Goal: Information Seeking & Learning: Learn about a topic

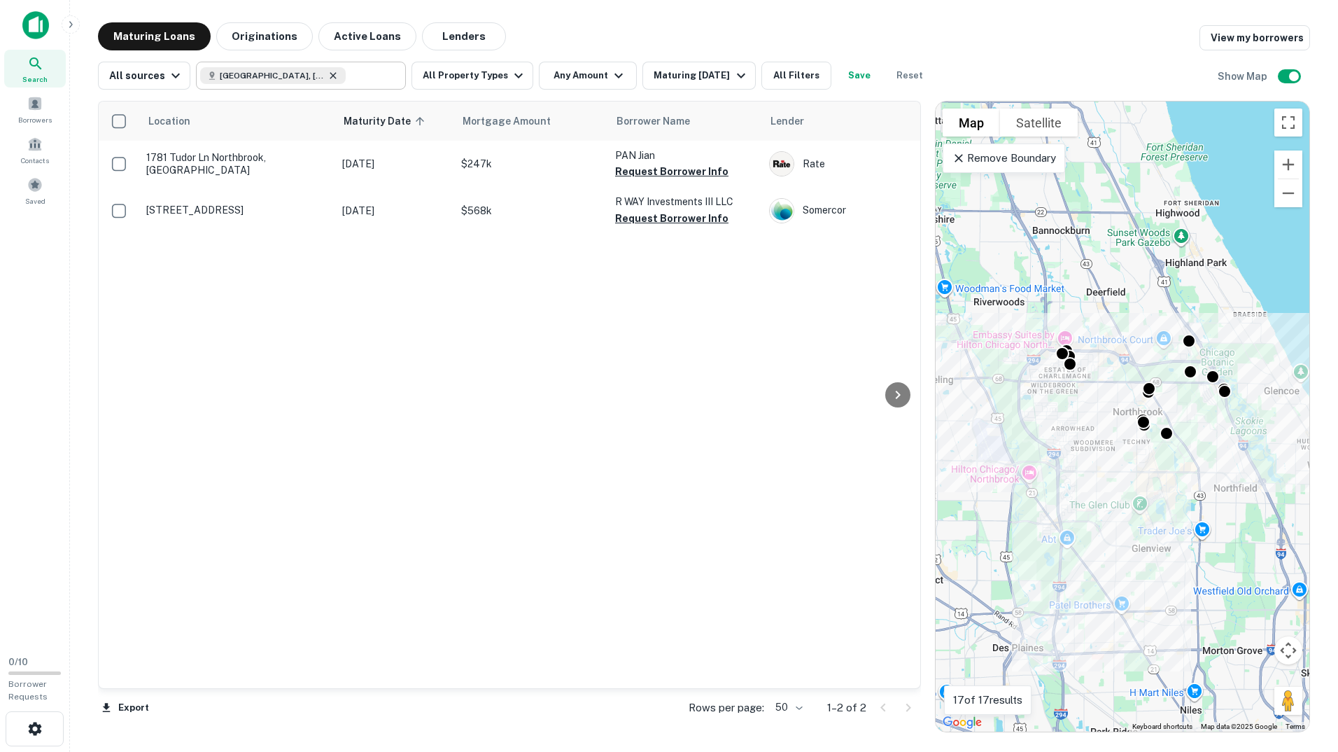
click at [331, 71] on icon at bounding box center [333, 75] width 11 height 11
type input "**********"
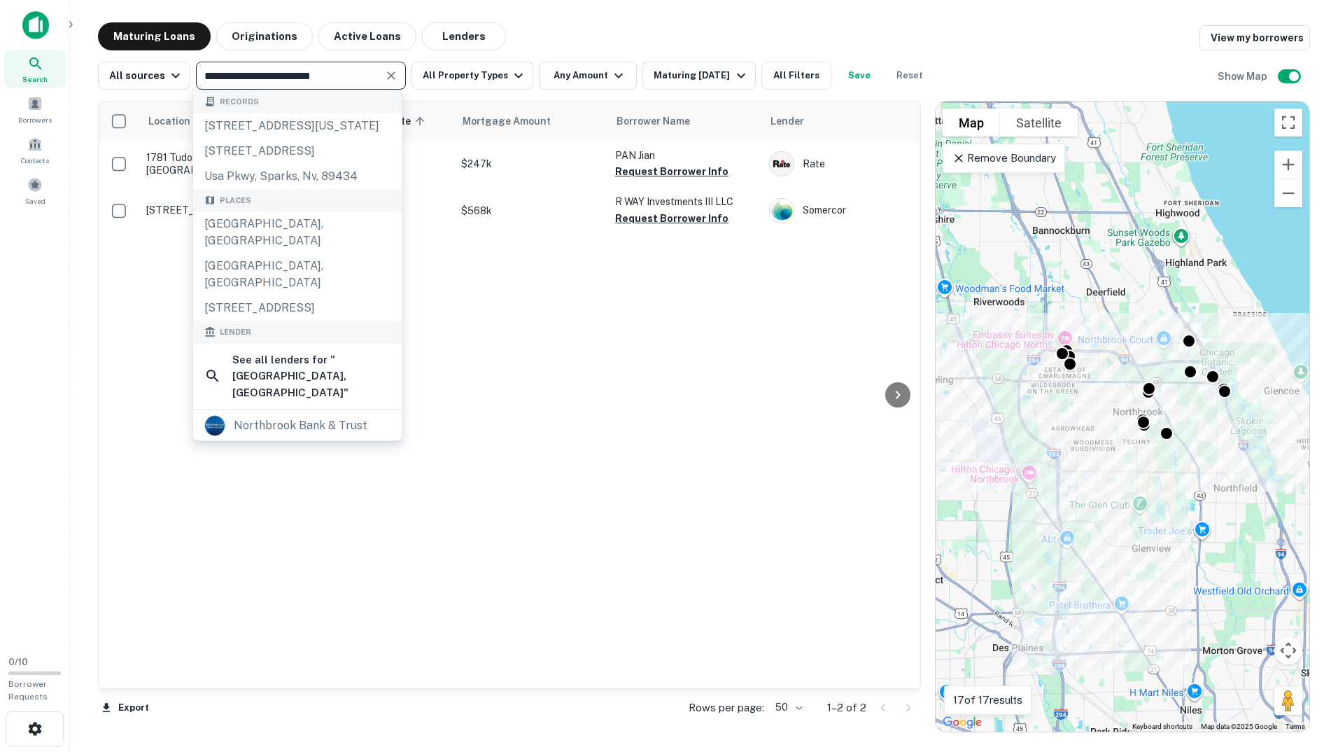
click at [387, 75] on icon "Clear" at bounding box center [391, 75] width 8 height 8
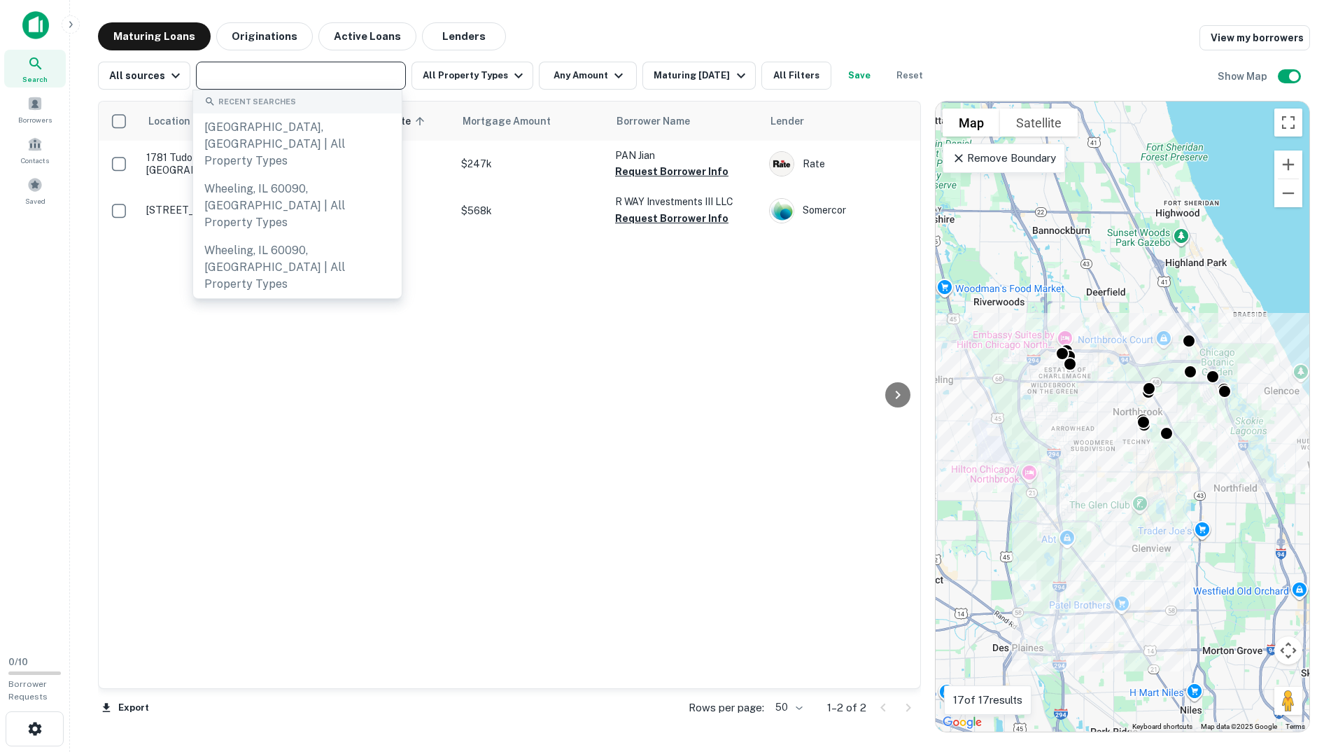
click at [296, 74] on input "text" at bounding box center [299, 76] width 199 height 20
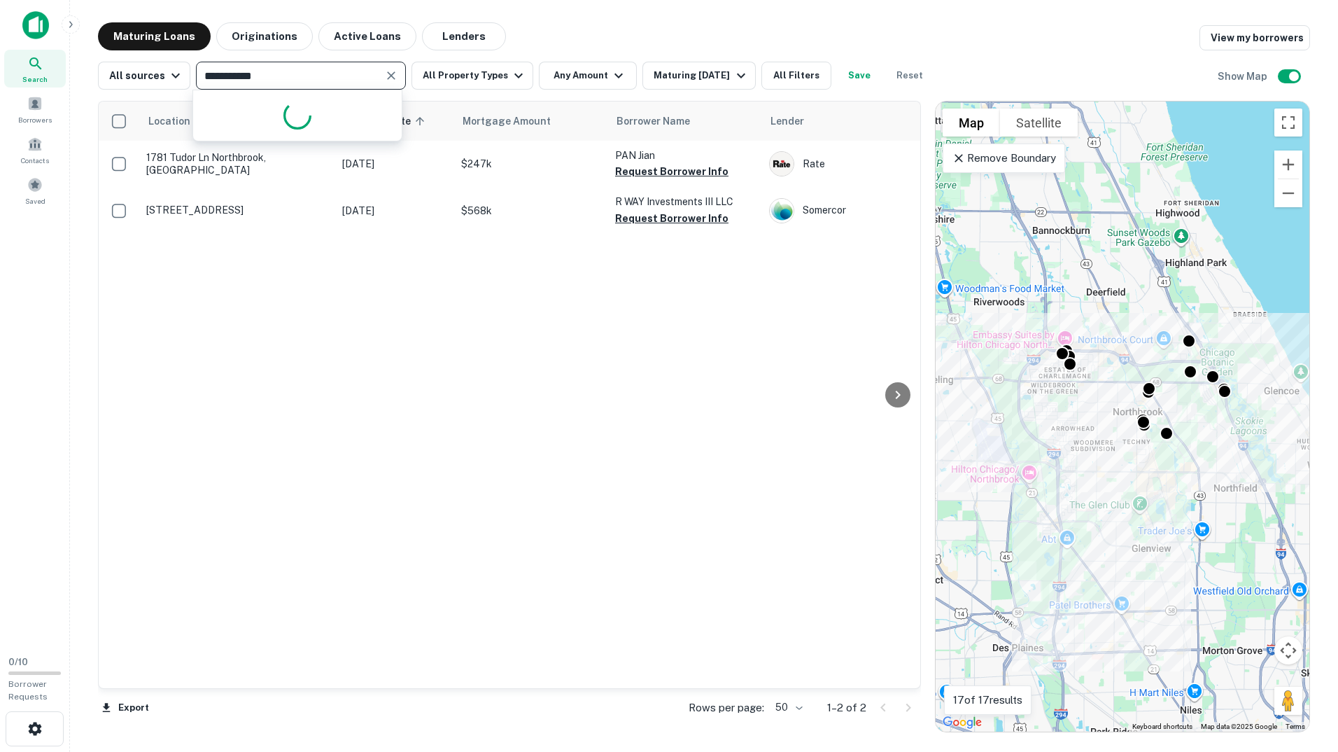
type input "**********"
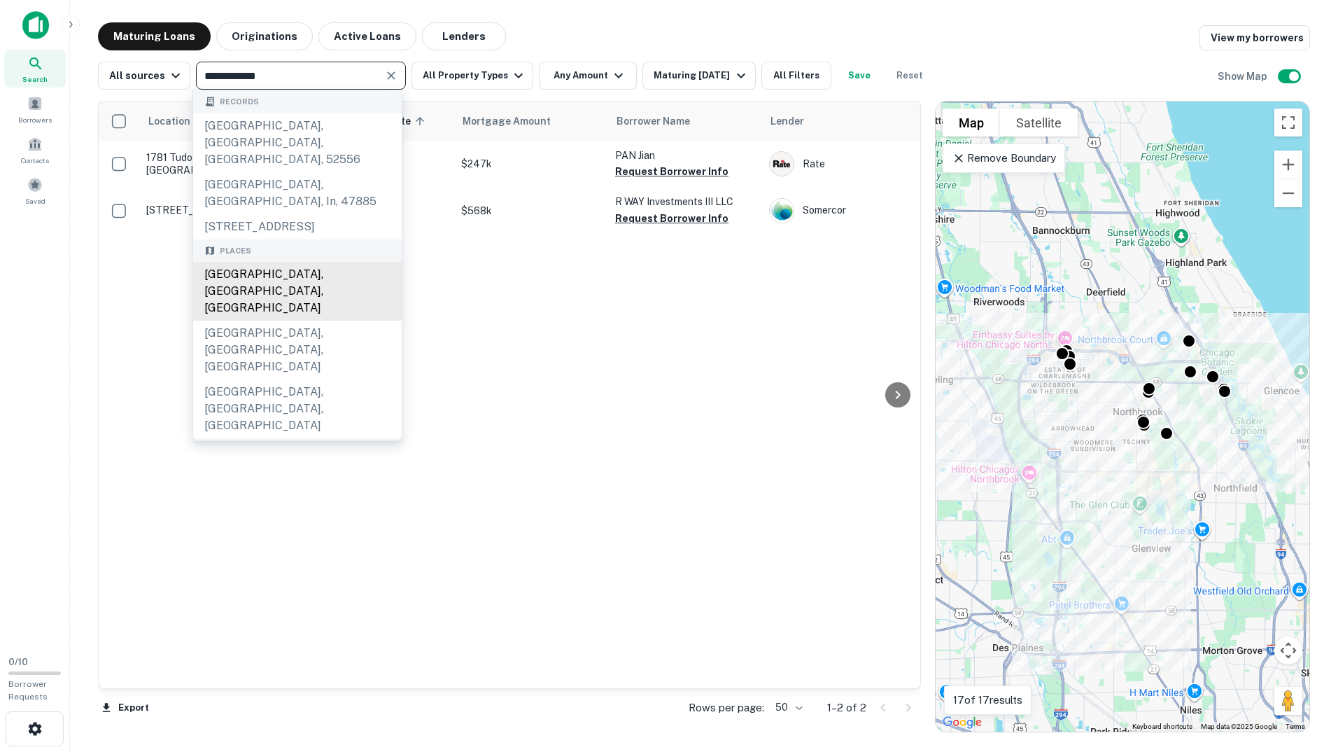
click at [258, 277] on div "Libertyville, IL, USA" at bounding box center [297, 291] width 209 height 59
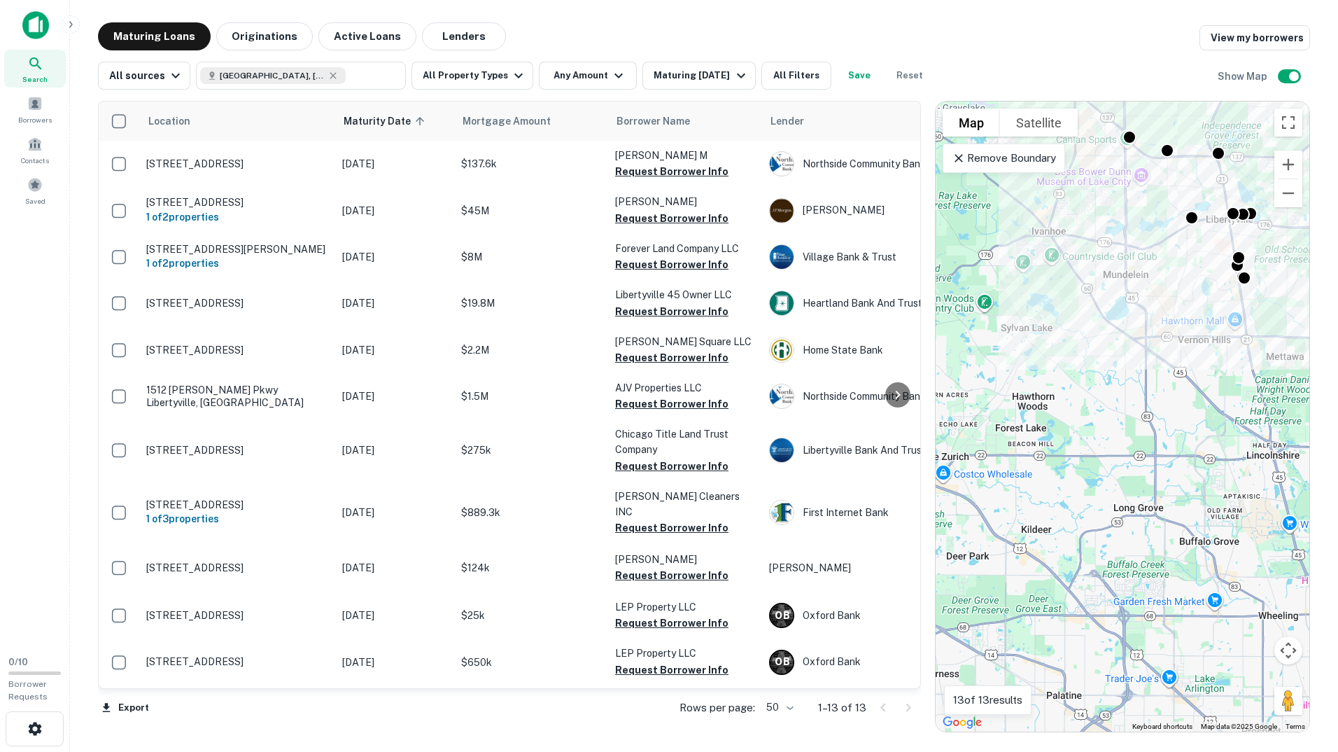
drag, startPoint x: 1017, startPoint y: 630, endPoint x: 1083, endPoint y: 426, distance: 214.7
click at [1083, 426] on div "To activate drag with keyboard, press Alt + Enter. Once in keyboard drag state,…" at bounding box center [1123, 416] width 374 height 630
click at [330, 76] on icon at bounding box center [333, 75] width 6 height 6
type input "**********"
click at [329, 76] on input "**********" at bounding box center [289, 76] width 178 height 20
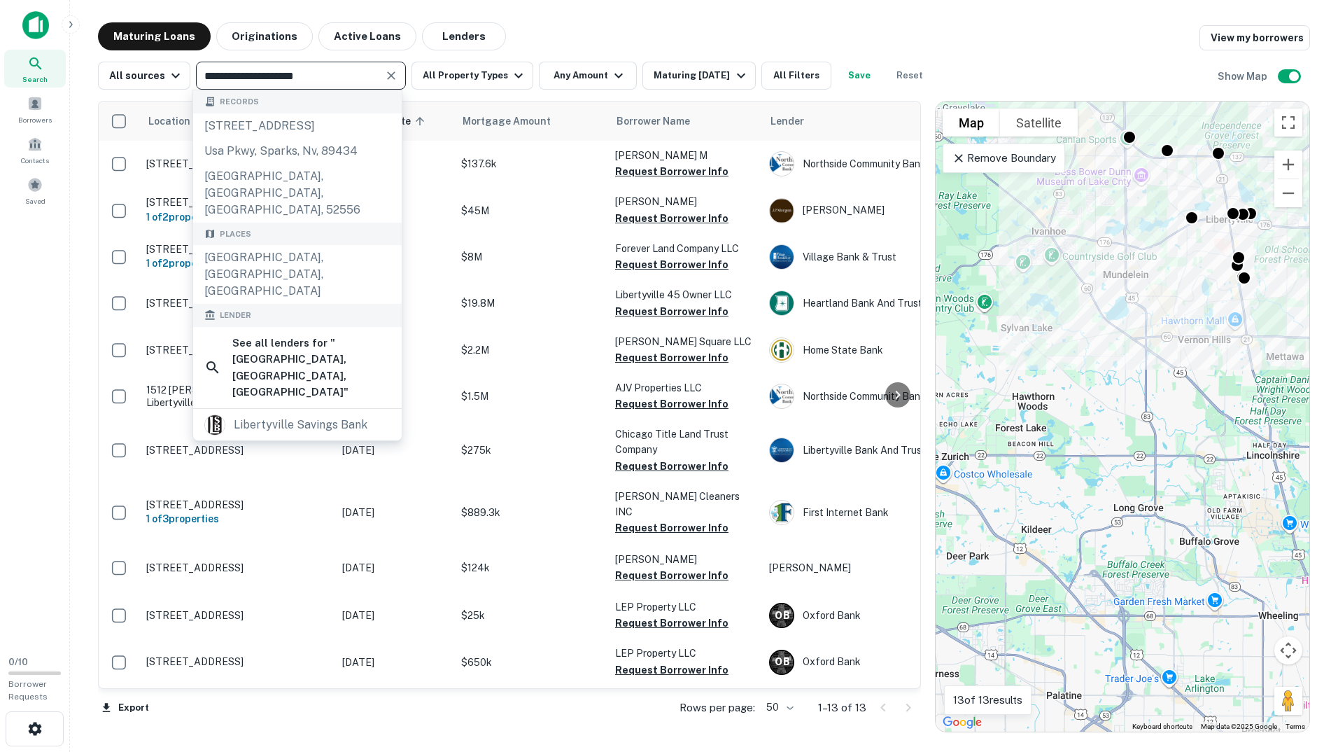
click at [388, 72] on icon "Clear" at bounding box center [391, 76] width 14 height 14
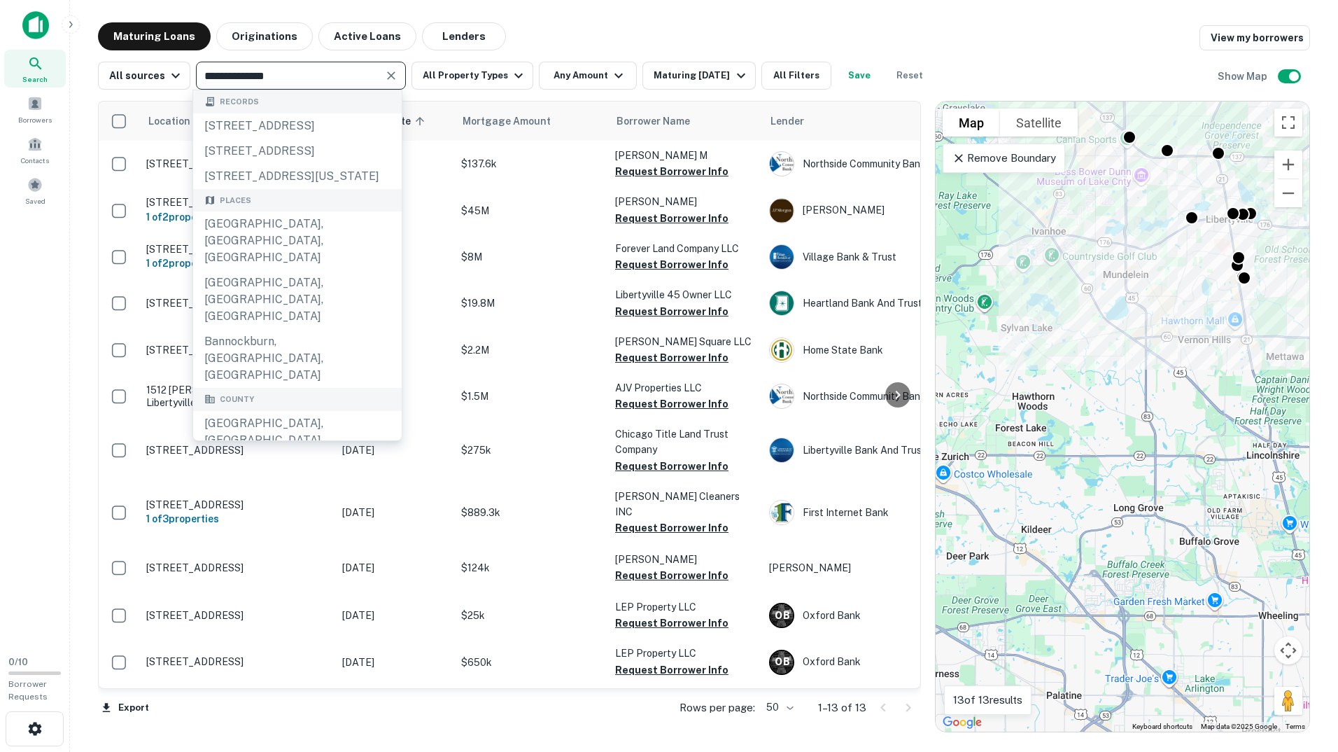
type input "**********"
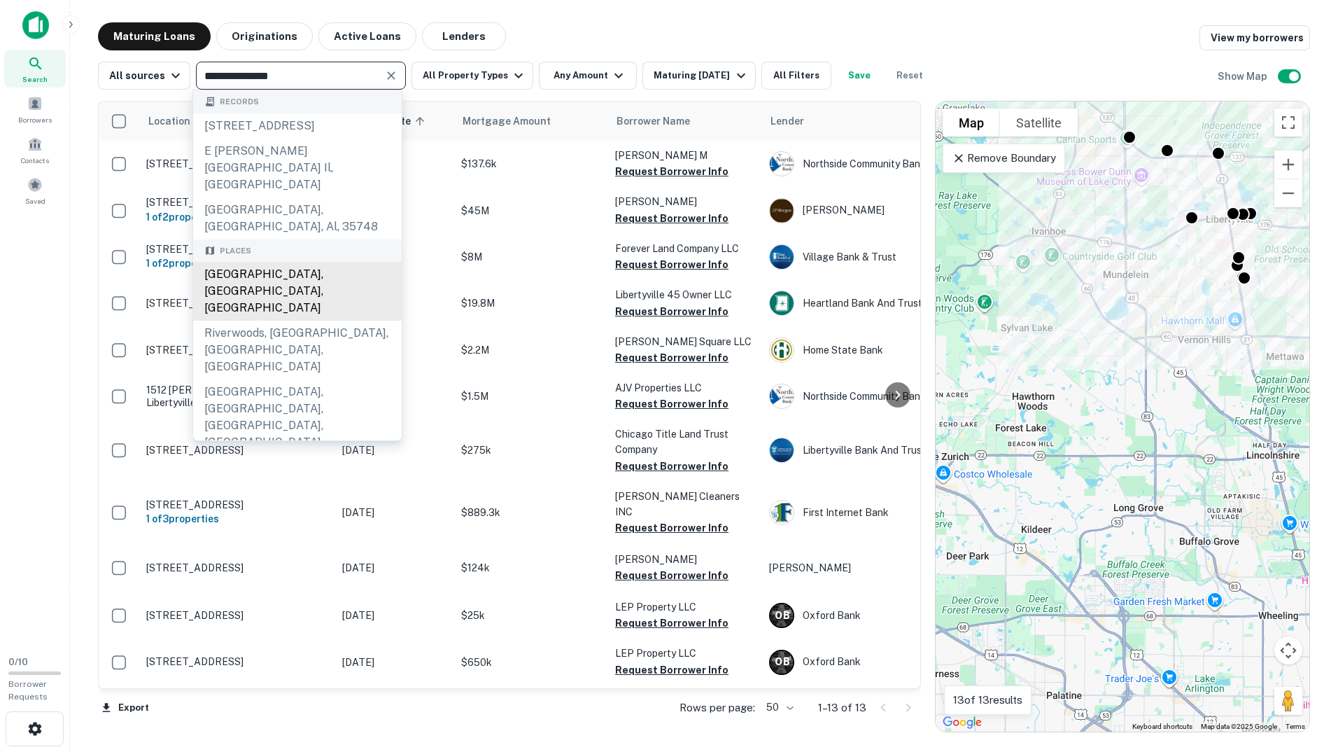
click at [279, 278] on div "[GEOGRAPHIC_DATA], [GEOGRAPHIC_DATA], [GEOGRAPHIC_DATA]" at bounding box center [297, 291] width 209 height 59
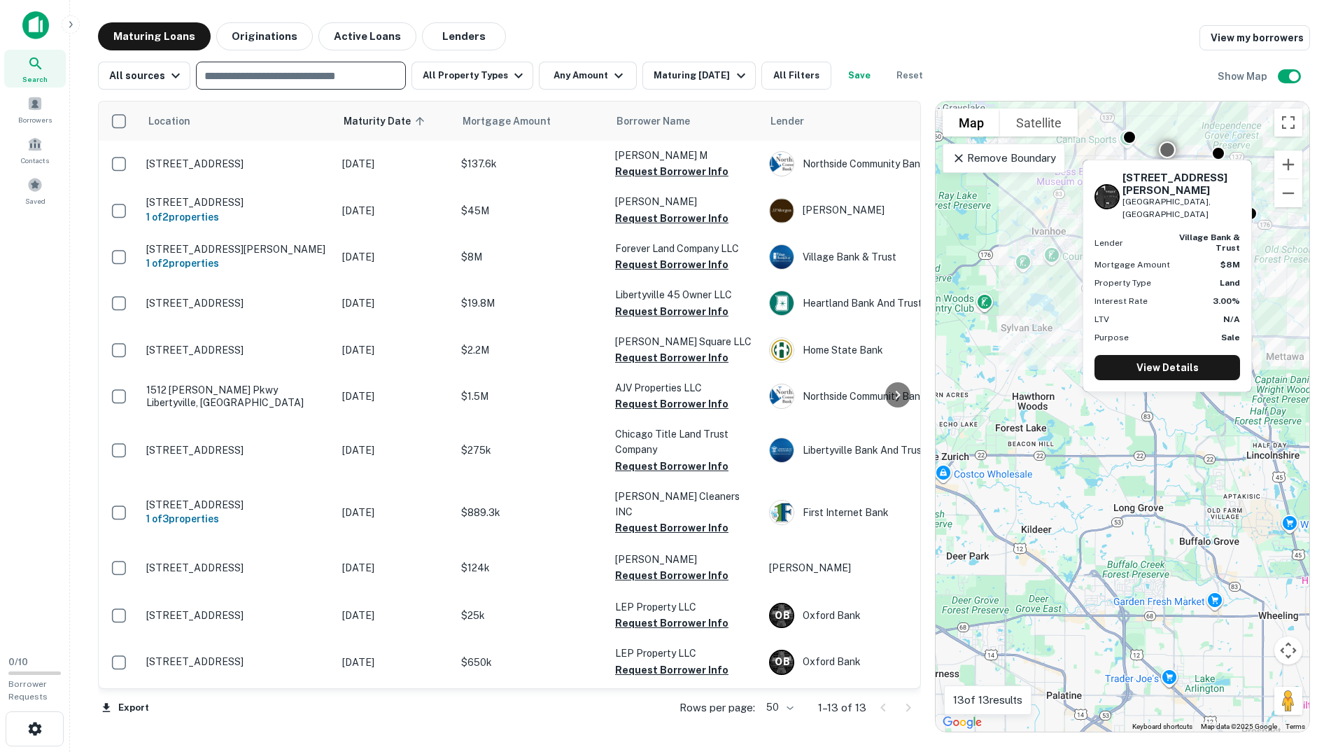
click at [1006, 31] on div "Maturing Loans Originations Active Loans Lenders View my borrowers" at bounding box center [704, 36] width 1212 height 28
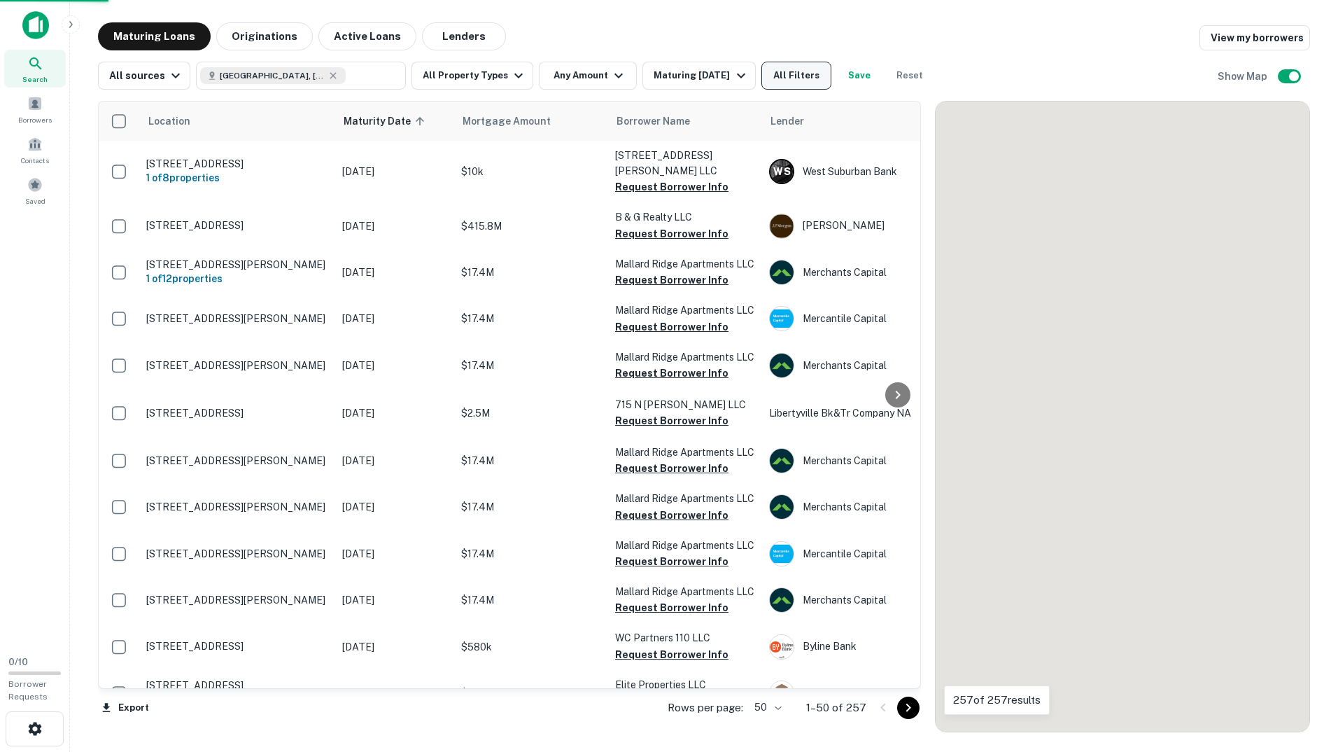
click at [811, 74] on button "All Filters" at bounding box center [797, 76] width 70 height 28
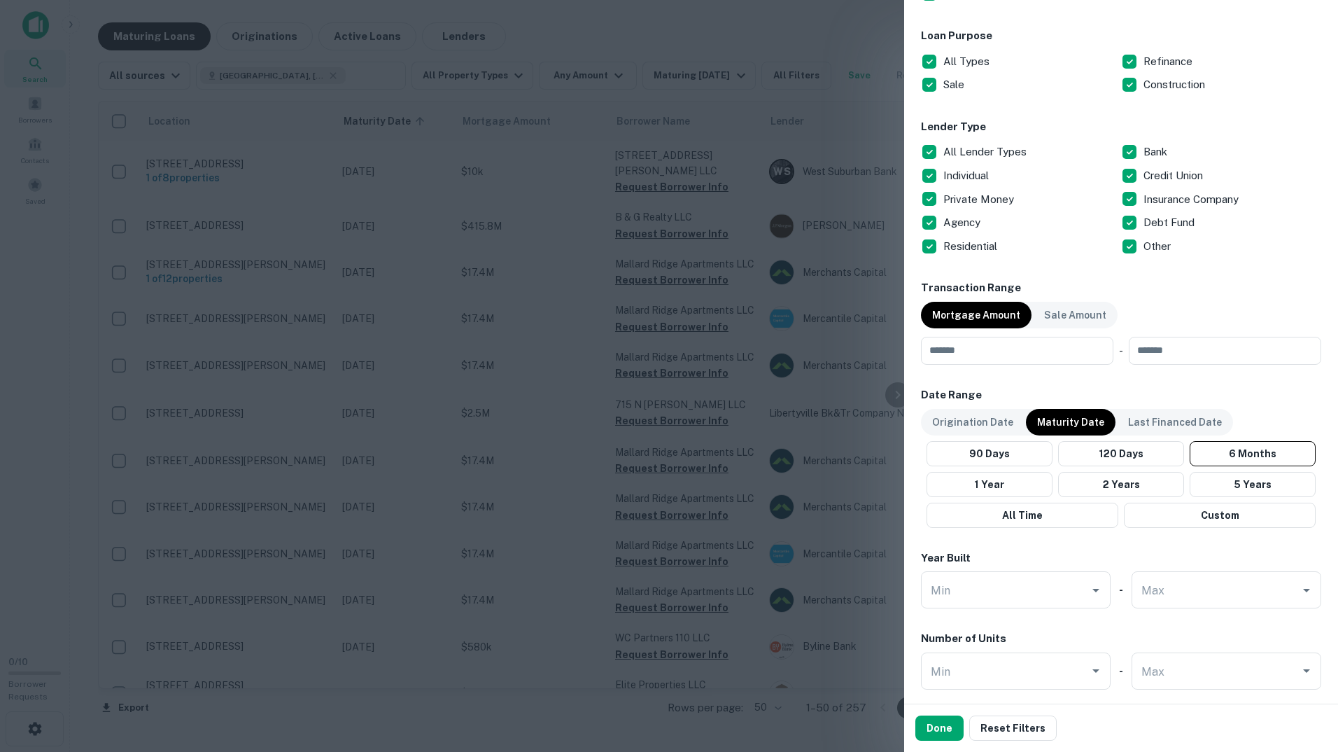
scroll to position [309, 0]
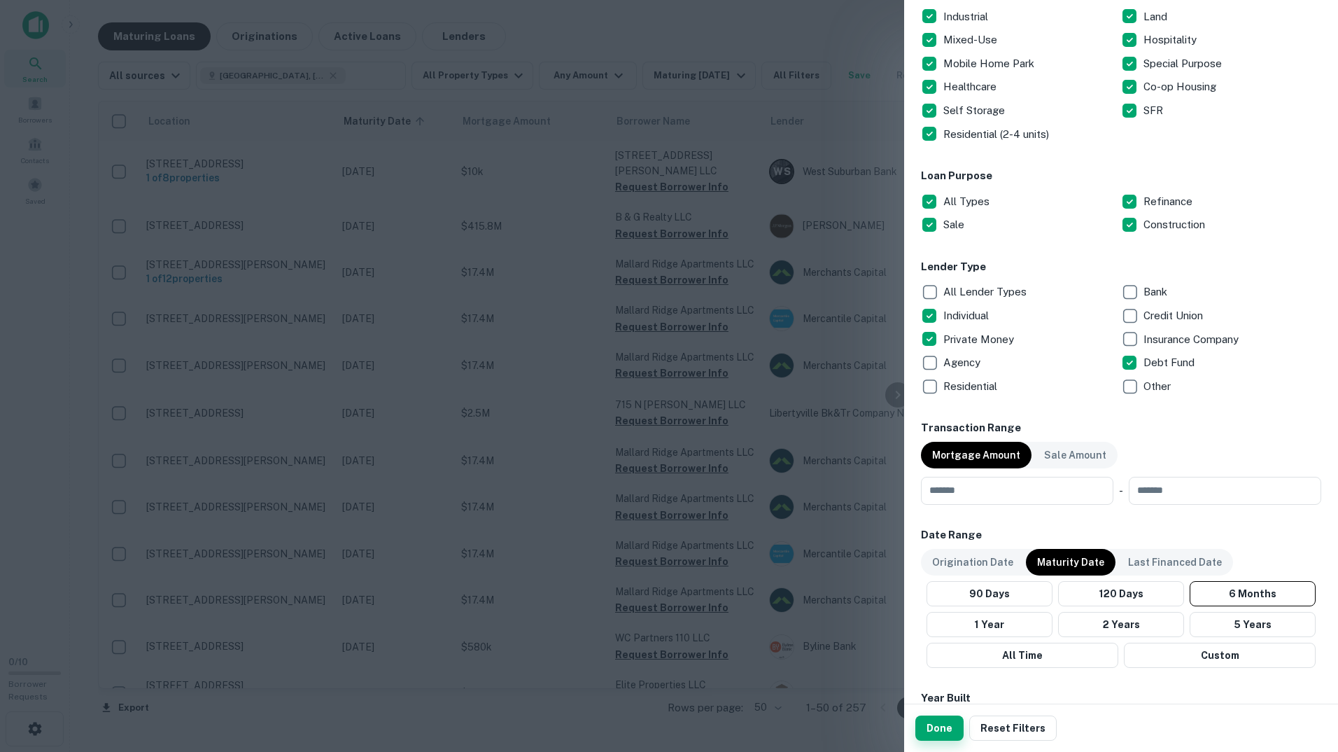
click at [947, 731] on button "Done" at bounding box center [940, 727] width 48 height 25
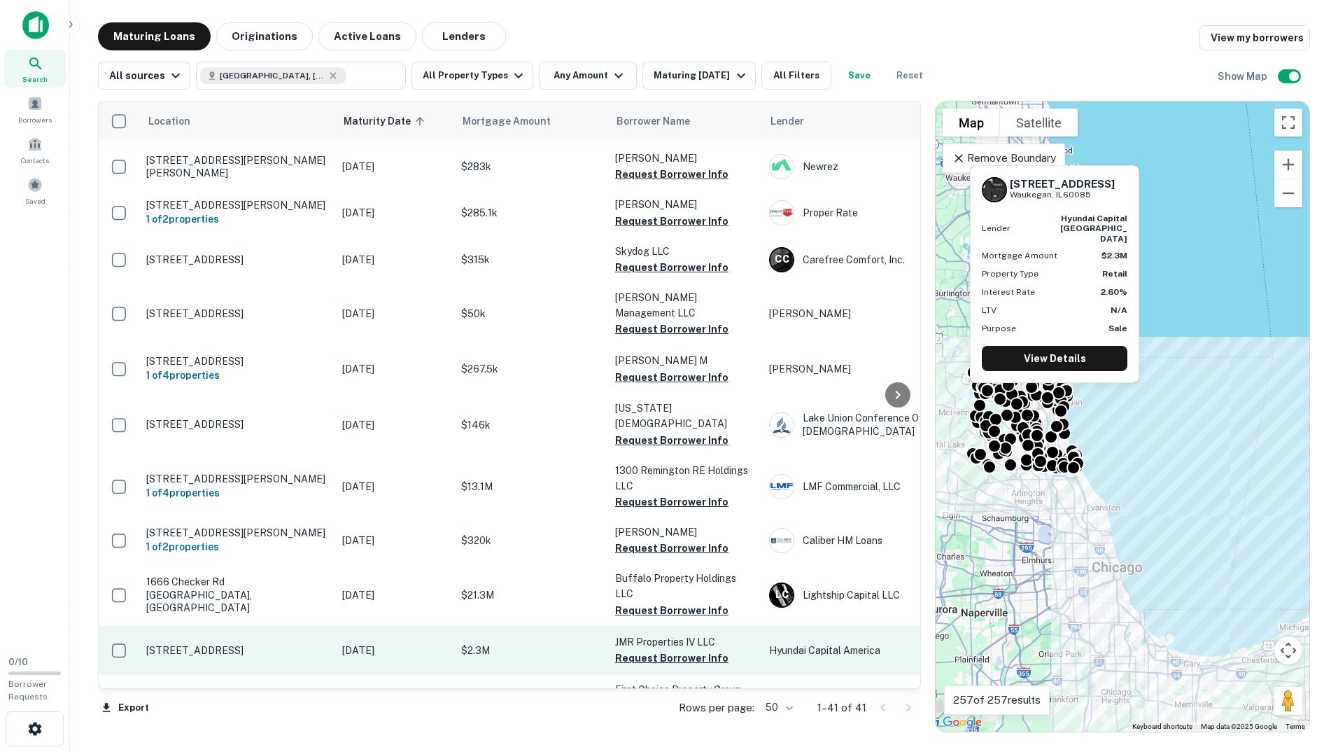
scroll to position [1556, 0]
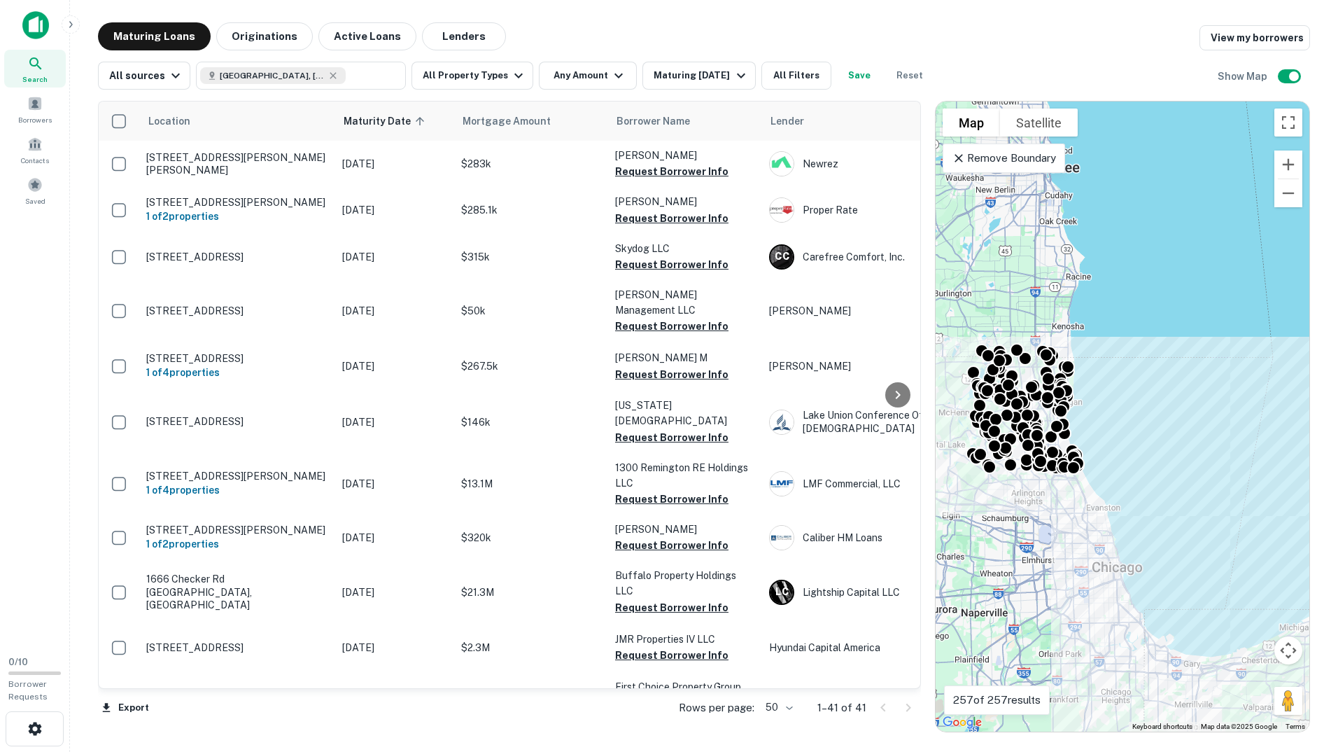
click at [729, 23] on div "Maturing Loans Originations Active Loans Lenders View my borrowers" at bounding box center [704, 36] width 1212 height 28
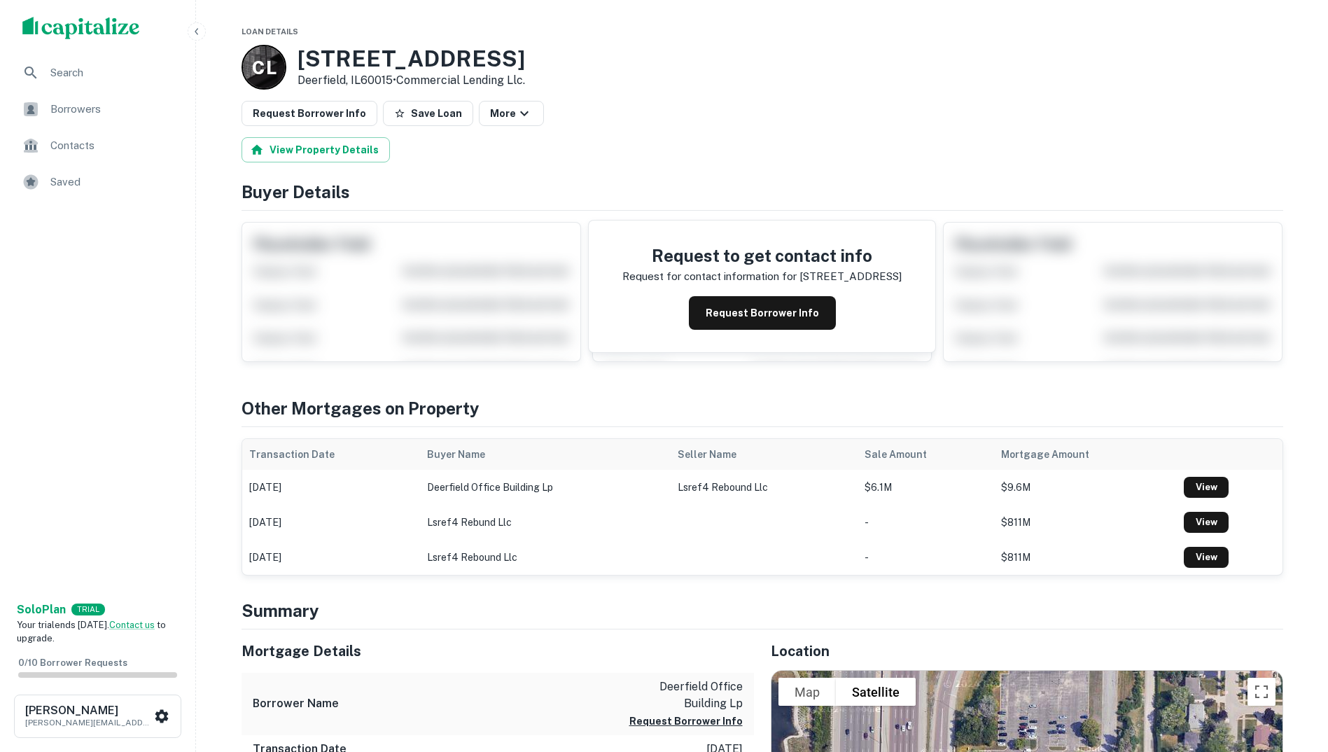
click at [692, 52] on div "C L 1717 Deerfield Rd Deerfield, IL60015 • Commercial Lending Llc." at bounding box center [761, 67] width 1041 height 45
drag, startPoint x: 307, startPoint y: 52, endPoint x: 536, endPoint y: 39, distance: 230.0
drag, startPoint x: 294, startPoint y: 59, endPoint x: 538, endPoint y: 56, distance: 244.3
click at [538, 56] on div "C L 1717 Deerfield Rd Deerfield, IL60015 • Commercial Lending Llc." at bounding box center [761, 67] width 1041 height 45
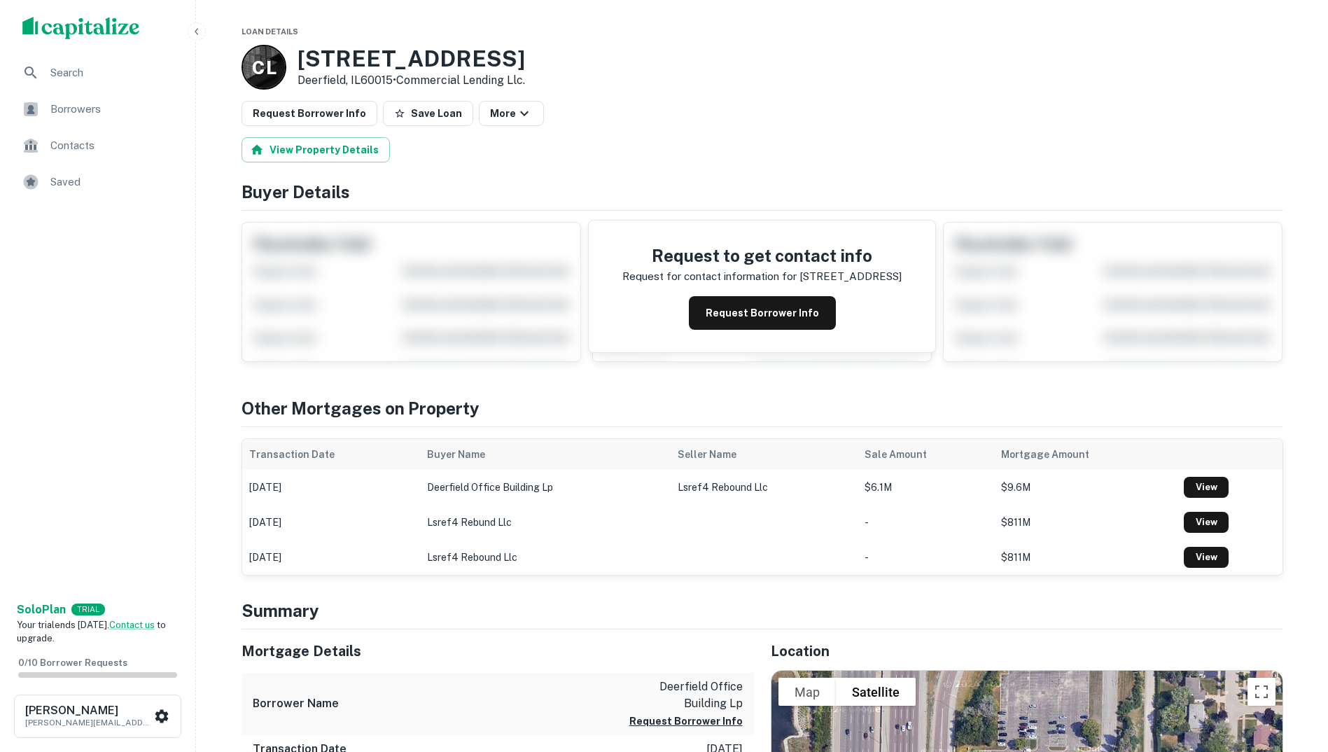
drag, startPoint x: 538, startPoint y: 56, endPoint x: 418, endPoint y: 59, distance: 120.4
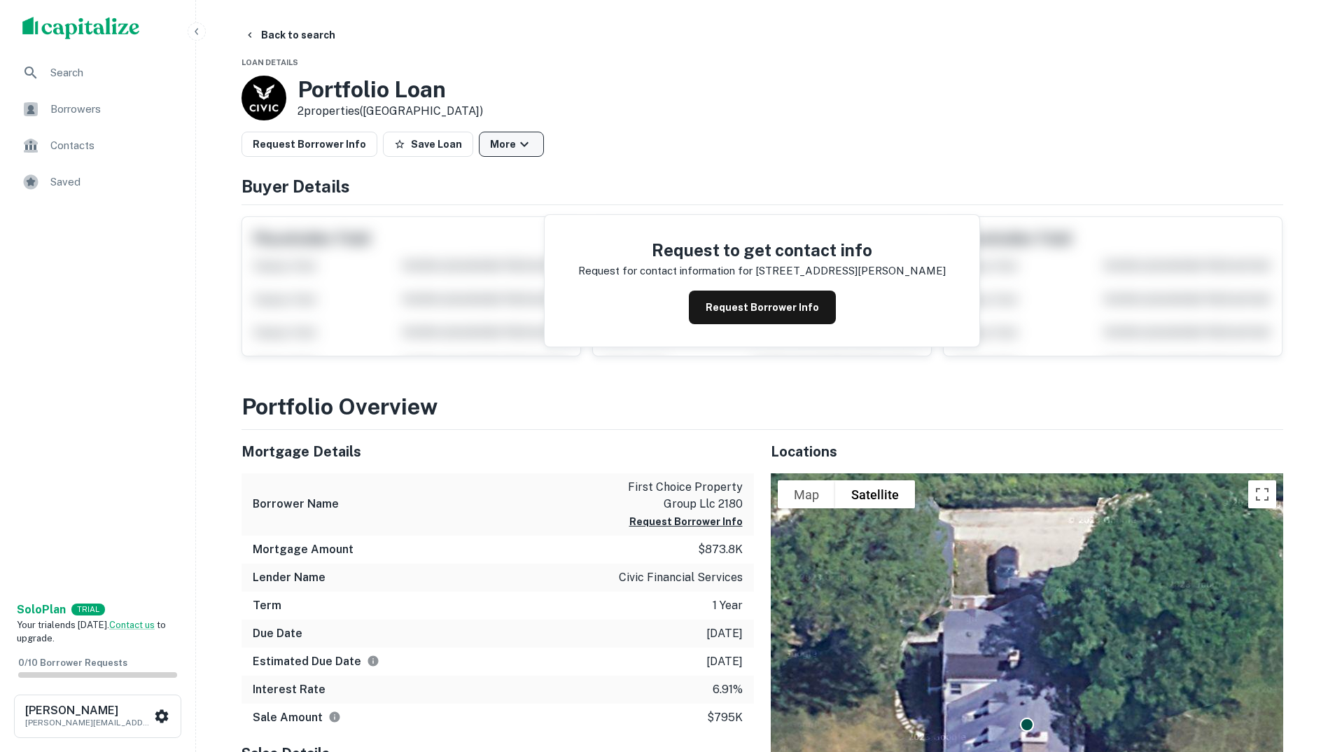
click at [524, 142] on button "More" at bounding box center [511, 144] width 65 height 25
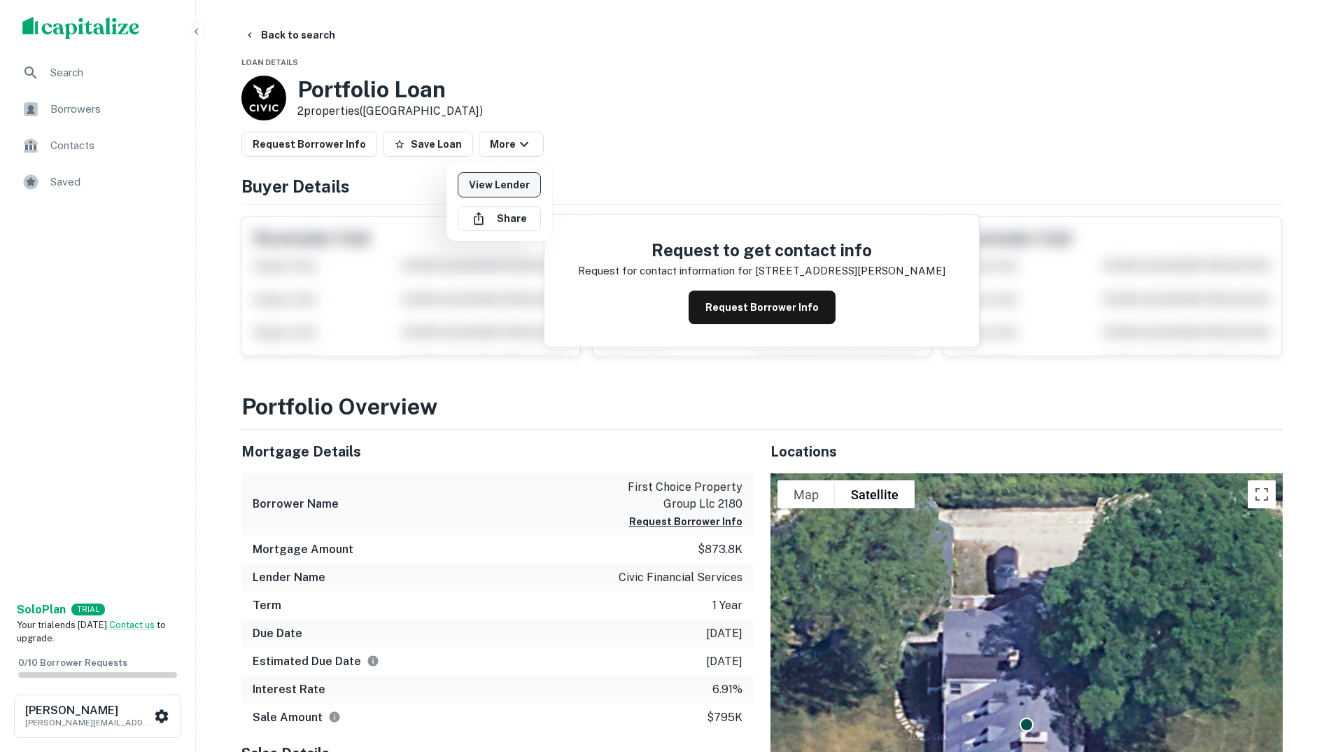
click at [503, 178] on link "View Lender" at bounding box center [499, 184] width 83 height 25
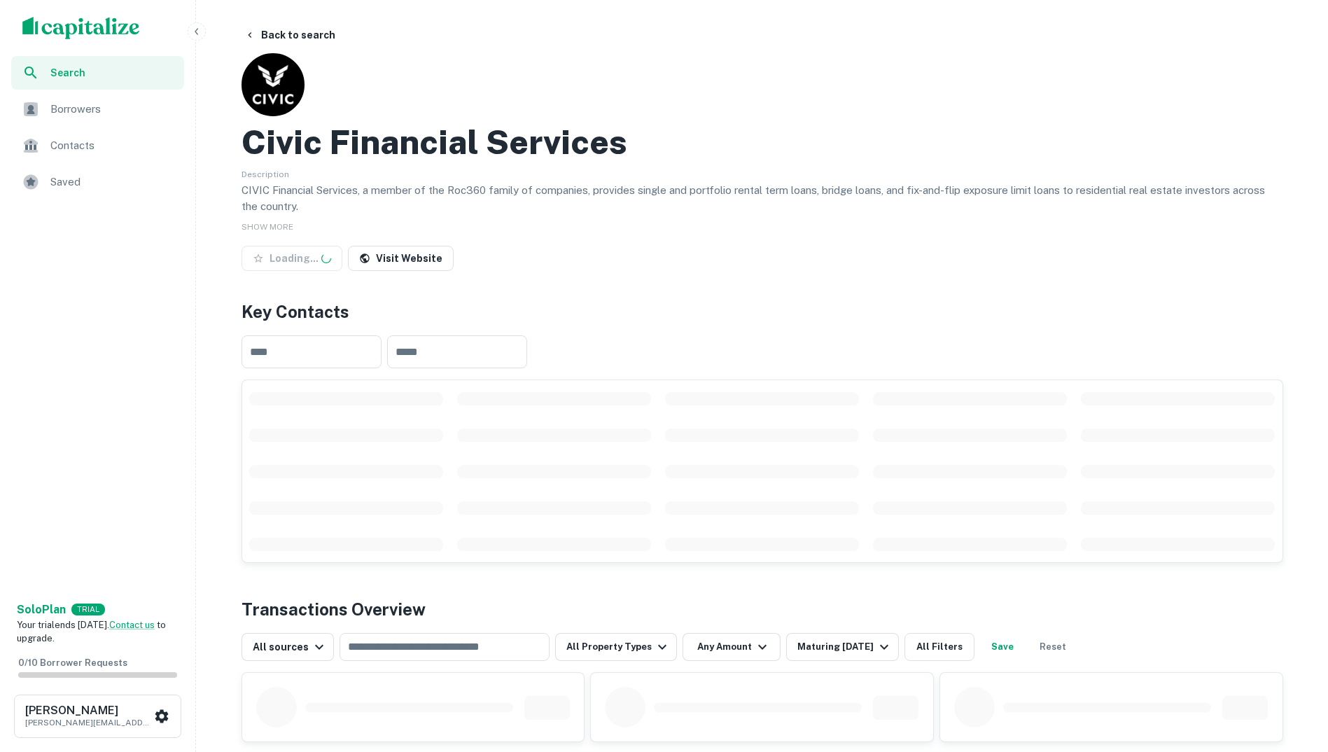
click at [739, 97] on div "Civic Financial Services Description CIVIC Financial Services, a member of the …" at bounding box center [761, 164] width 1041 height 223
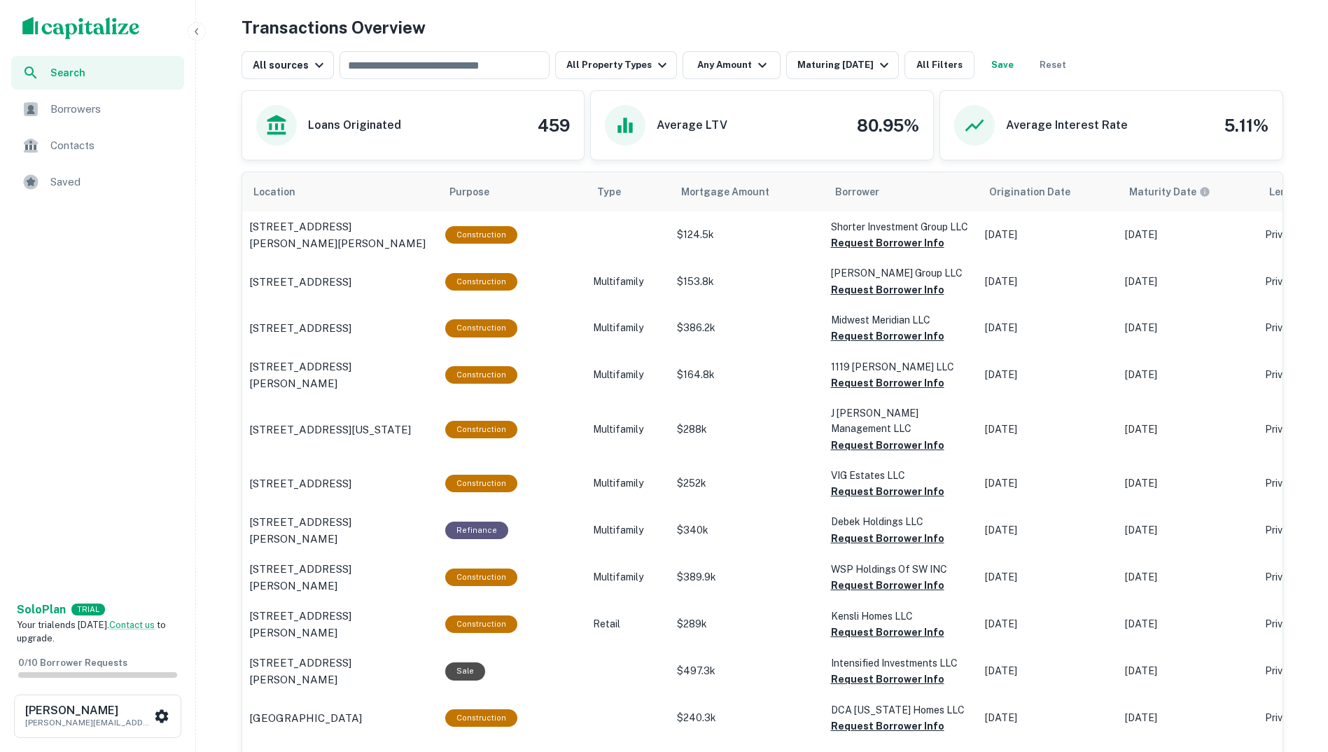
scroll to position [770, 0]
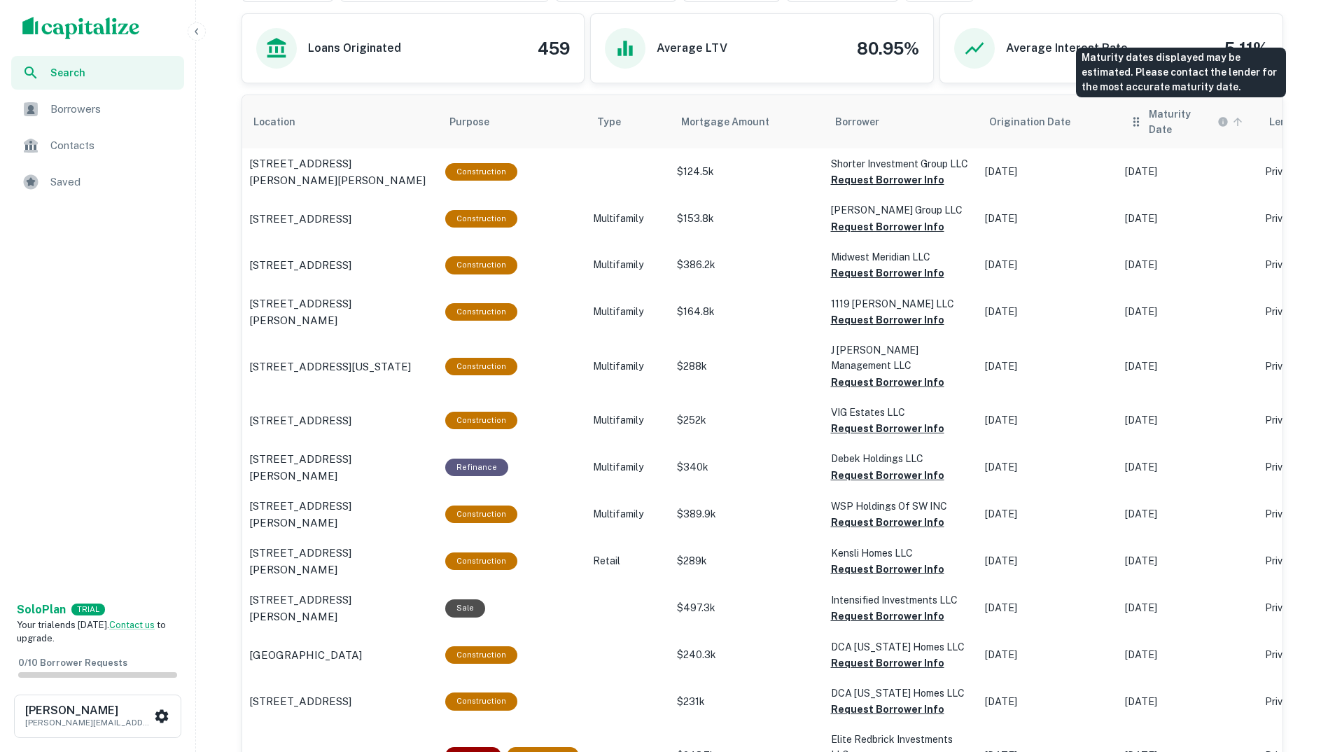
click at [1174, 111] on h6 "Maturity Date" at bounding box center [1182, 121] width 66 height 31
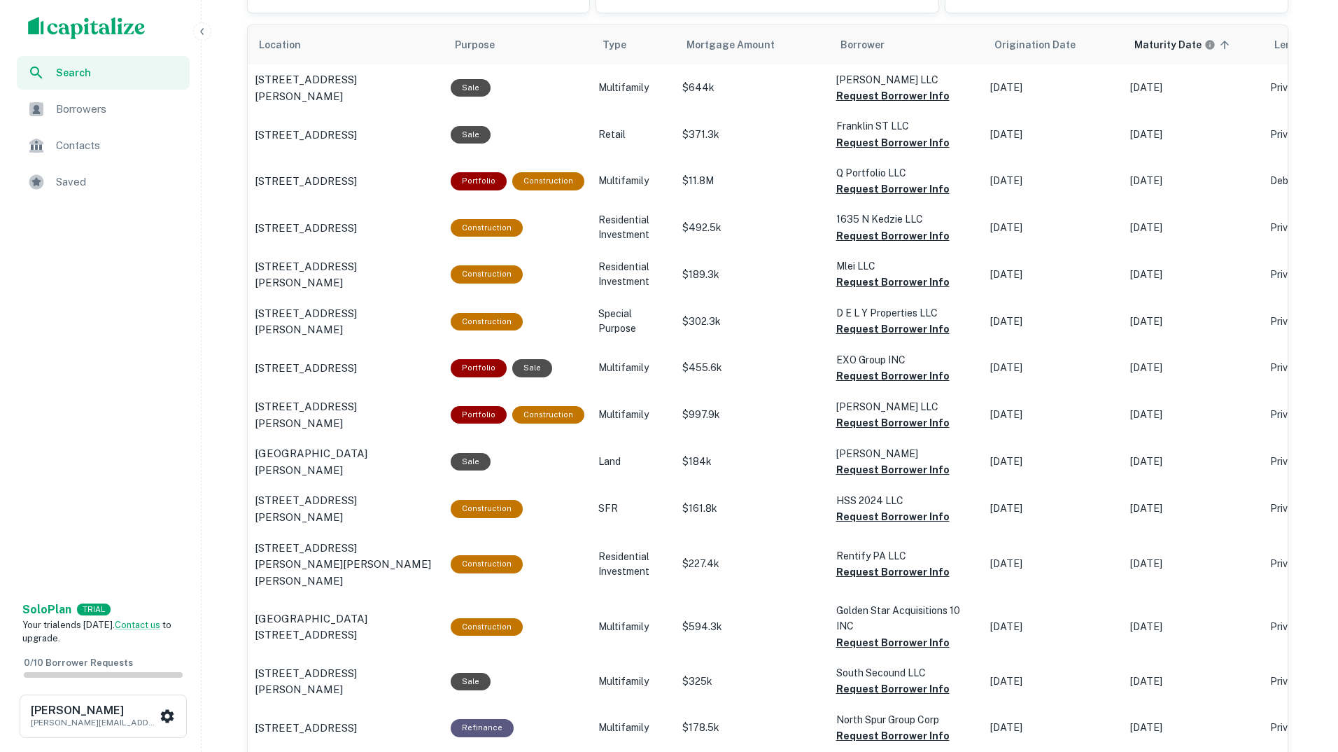
scroll to position [490, 0]
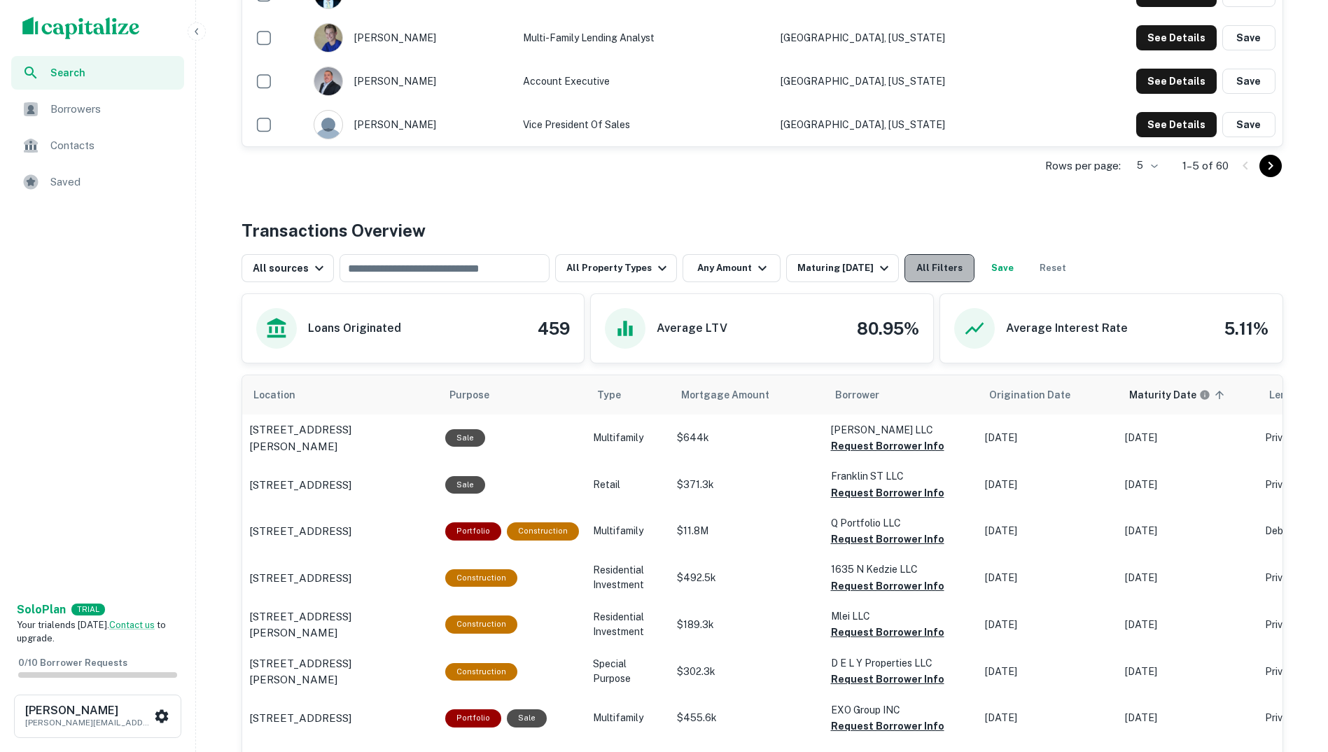
click at [952, 270] on button "All Filters" at bounding box center [939, 268] width 70 height 28
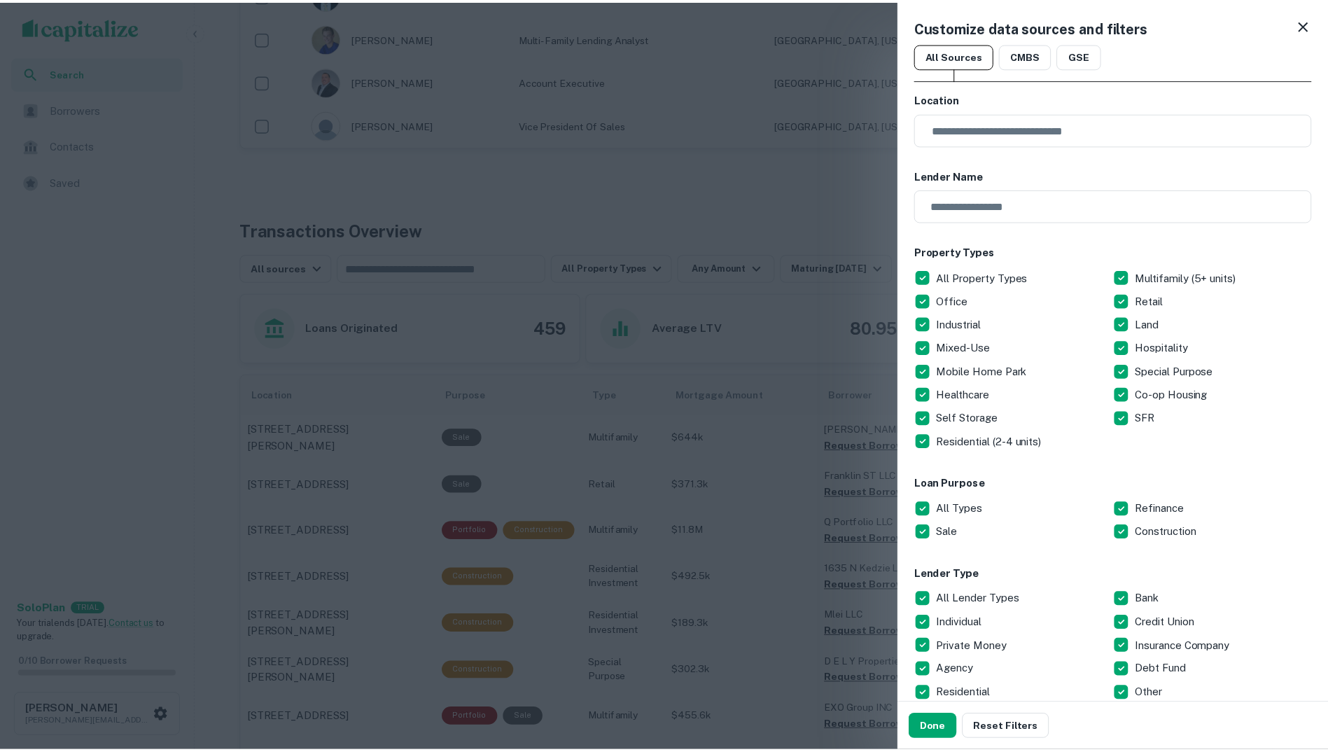
scroll to position [0, 0]
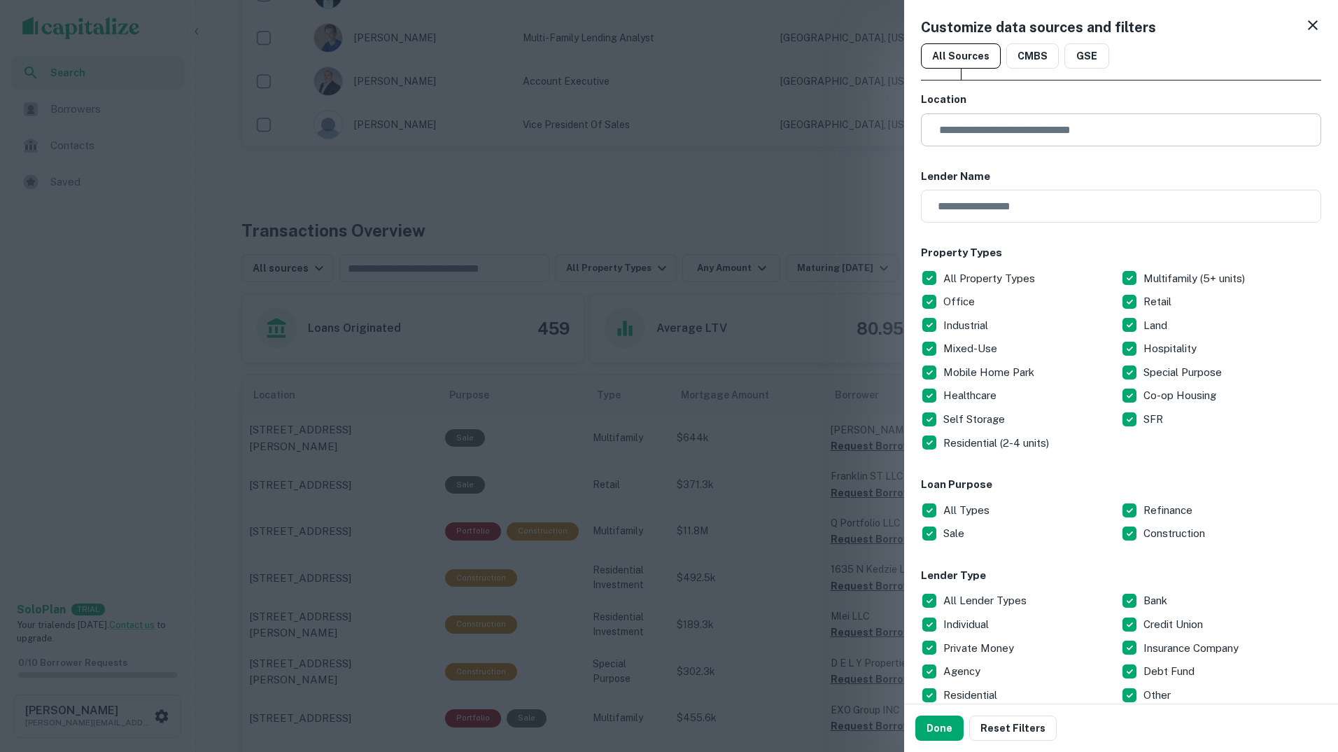
click at [1033, 132] on input "text" at bounding box center [1126, 129] width 391 height 33
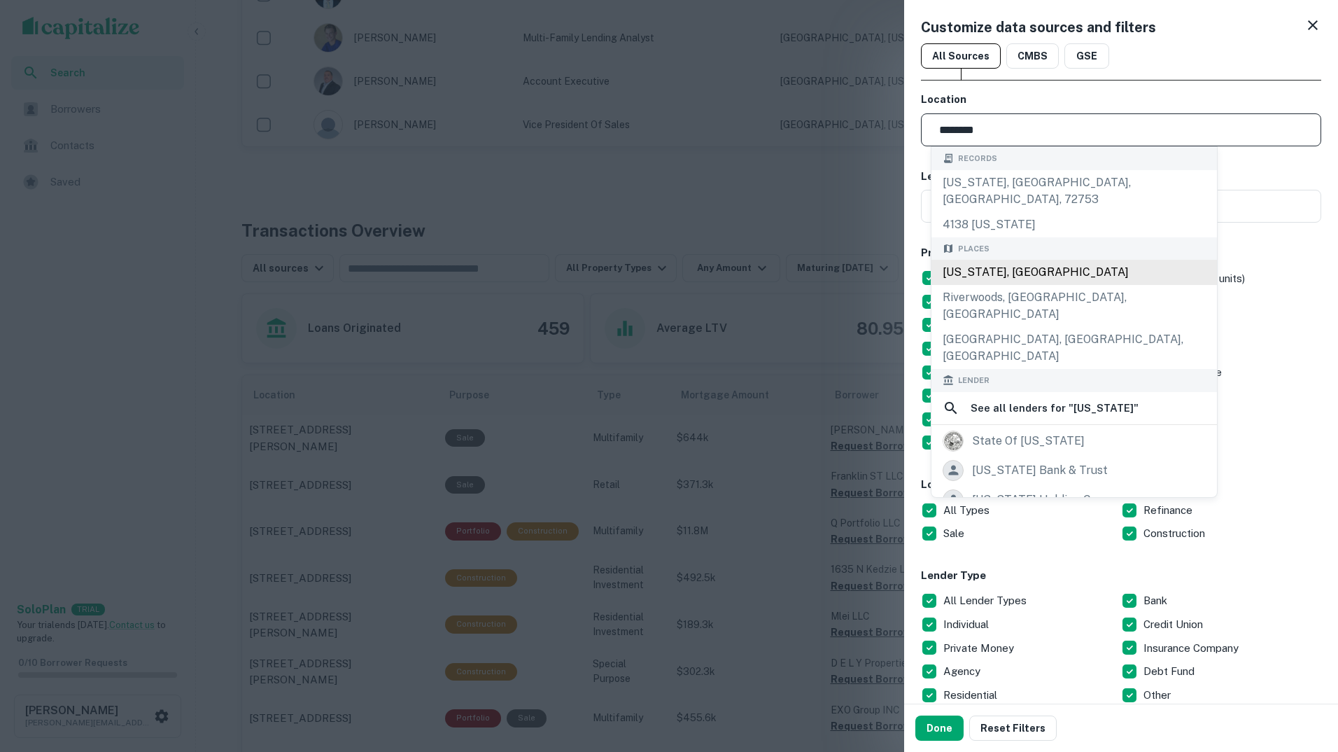
click at [1038, 260] on div "Illinois, USA" at bounding box center [1075, 272] width 286 height 25
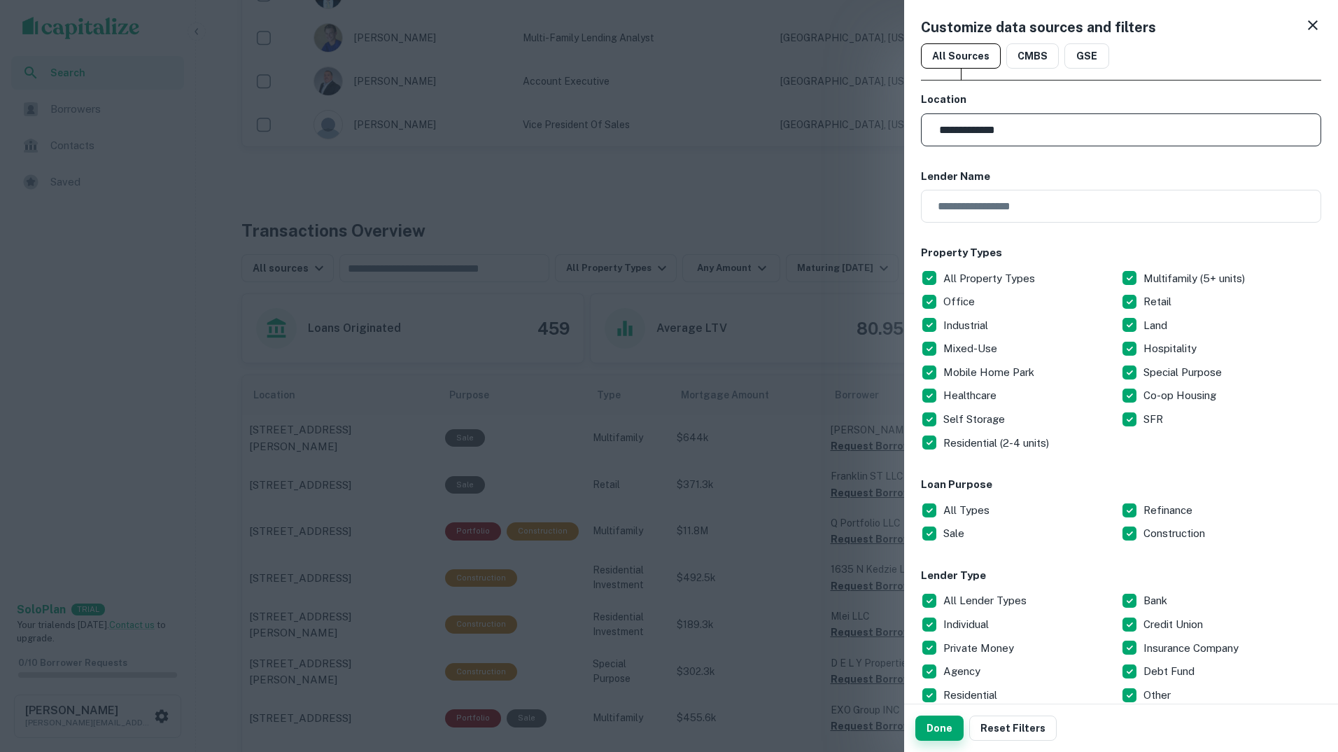
type input "**********"
click at [939, 731] on button "Done" at bounding box center [940, 727] width 48 height 25
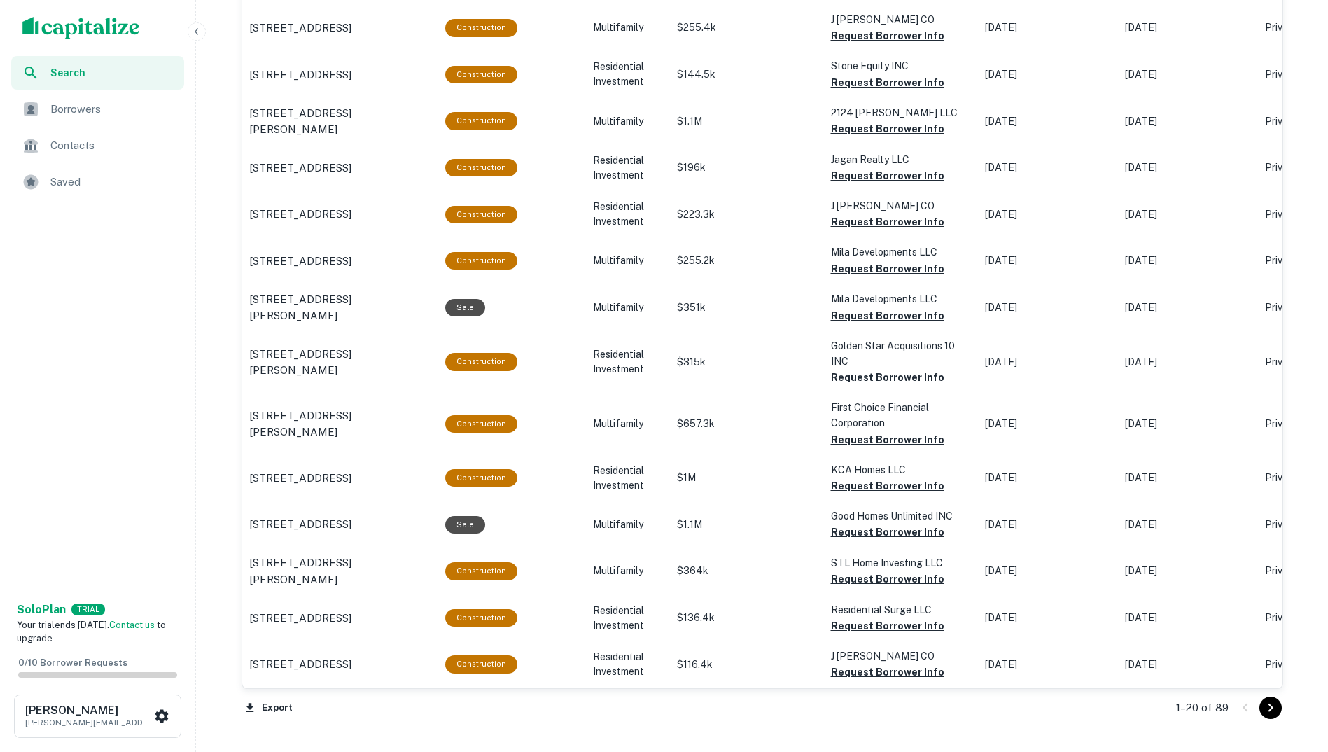
scroll to position [1255, 0]
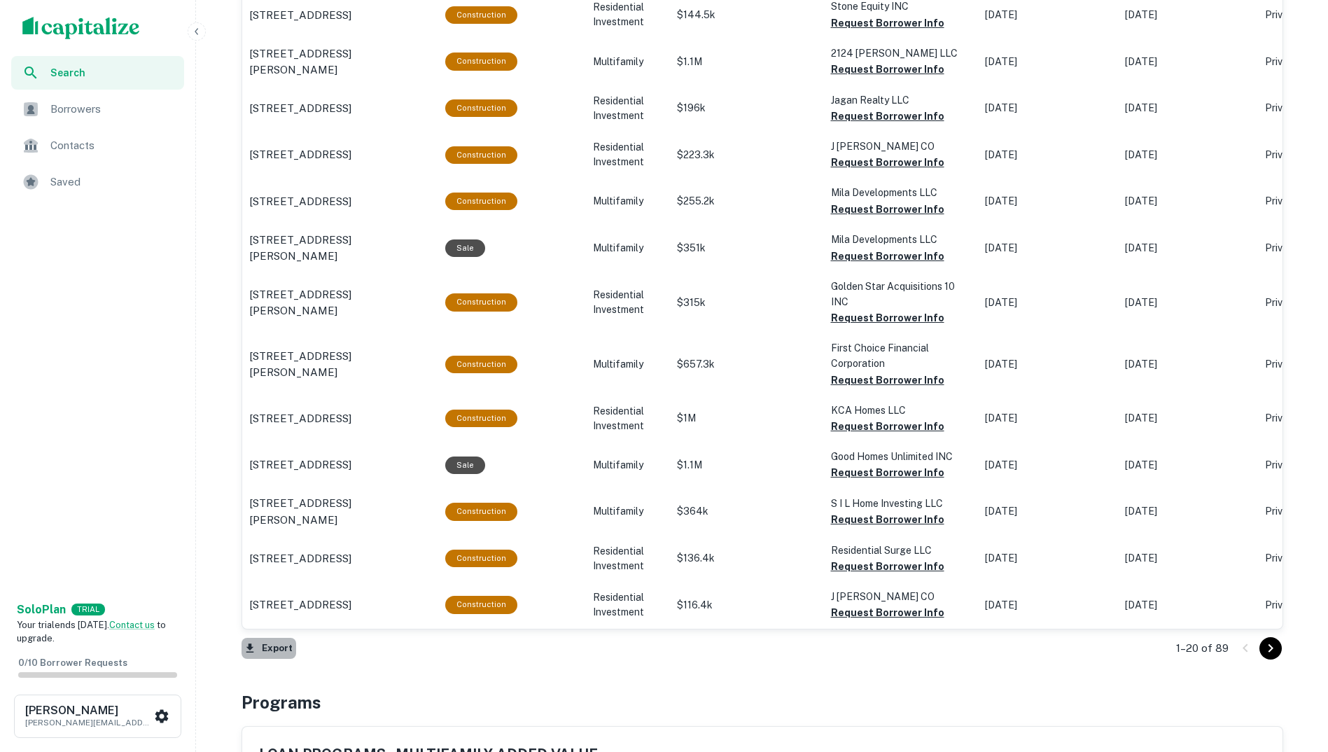
click at [280, 653] on button "Export" at bounding box center [268, 648] width 55 height 21
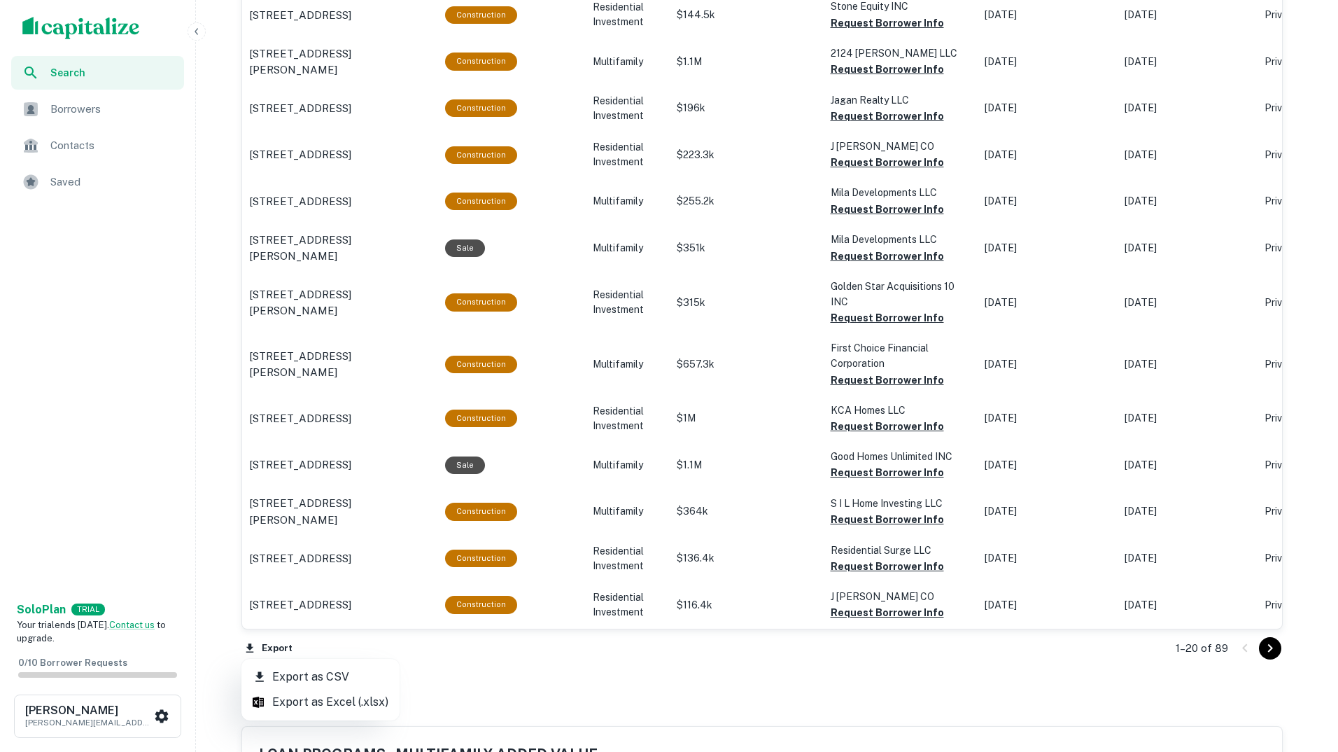
click at [309, 706] on li "Export as Excel (.xlsx)" at bounding box center [320, 701] width 158 height 25
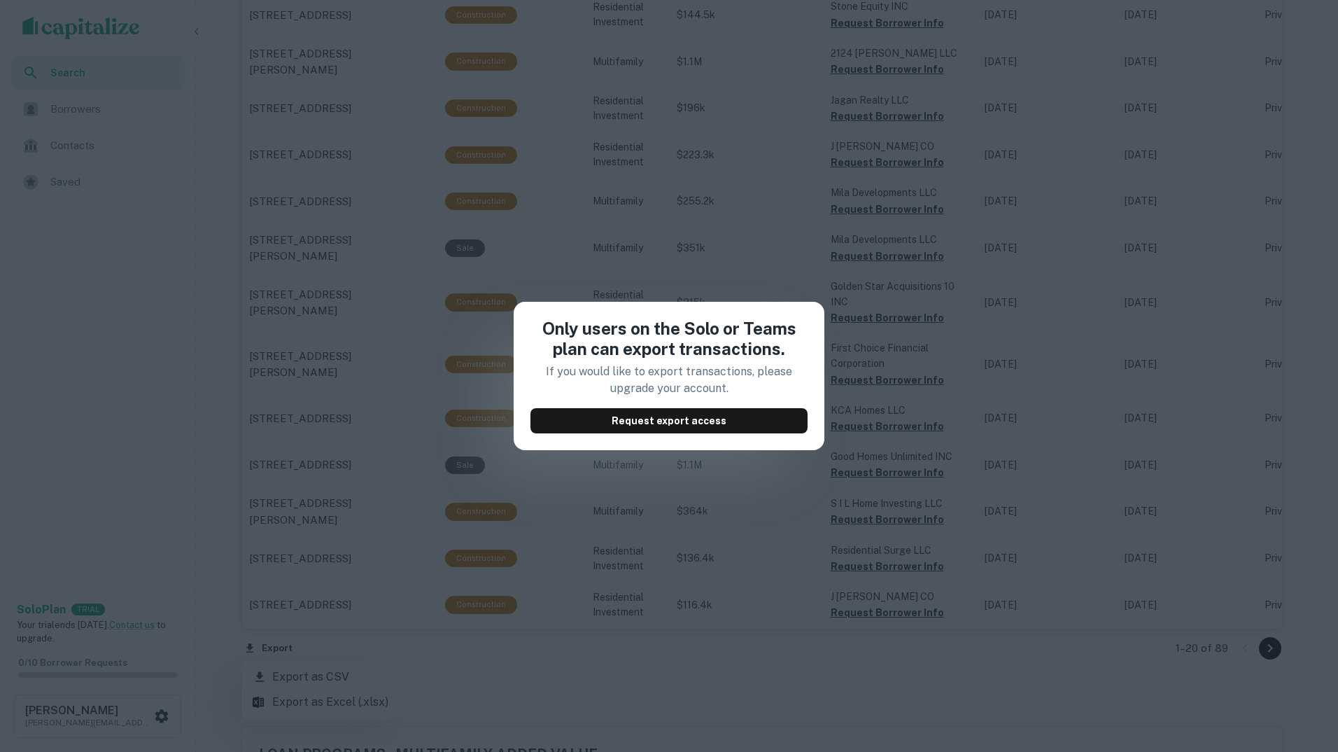
click at [568, 675] on div "Only users on the Solo or Teams plan can export transactions. If you would like…" at bounding box center [669, 376] width 1338 height 752
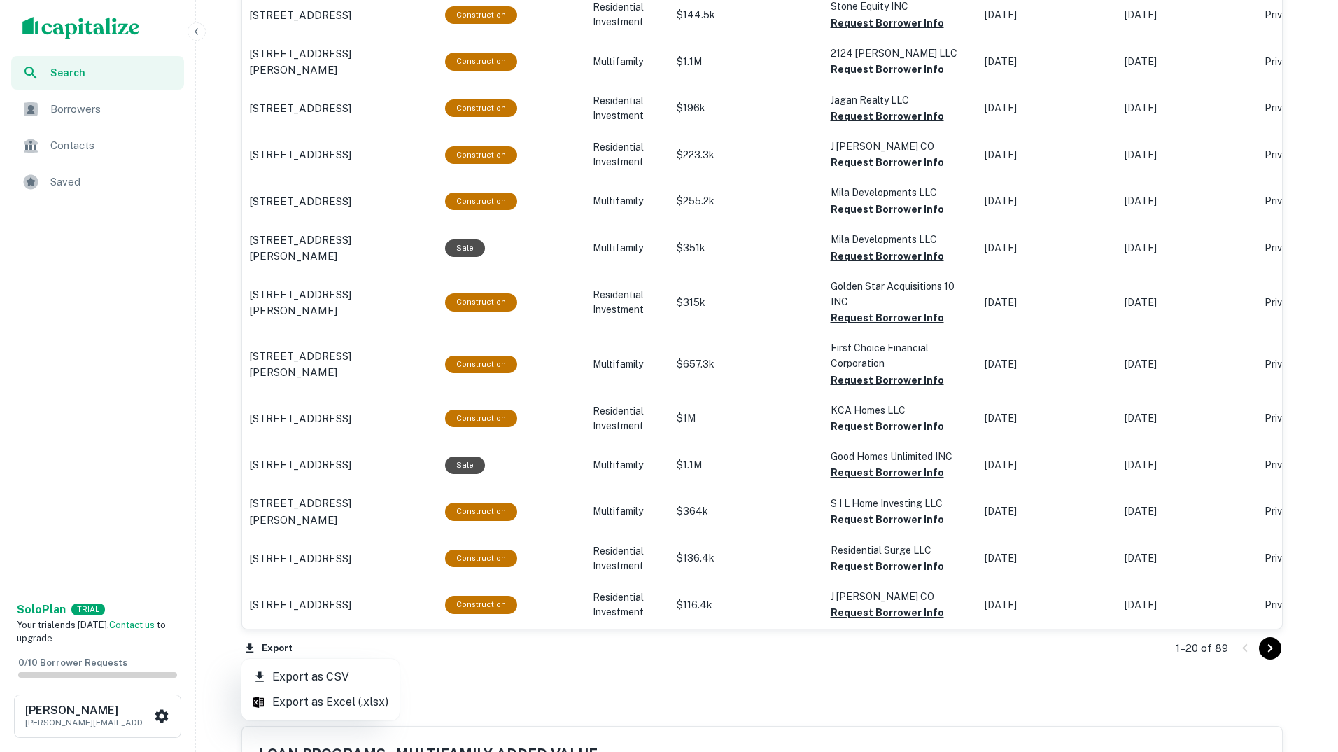
click at [1267, 650] on div at bounding box center [669, 376] width 1338 height 752
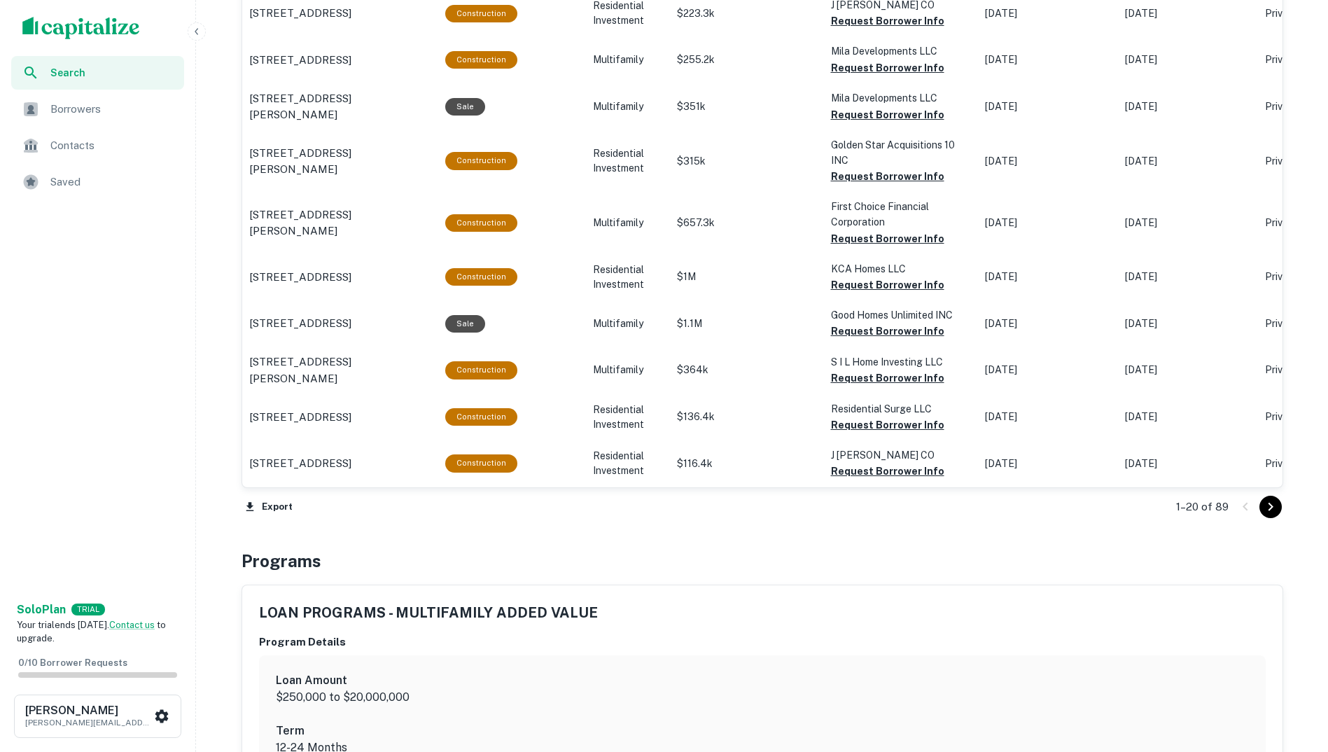
scroll to position [1395, 0]
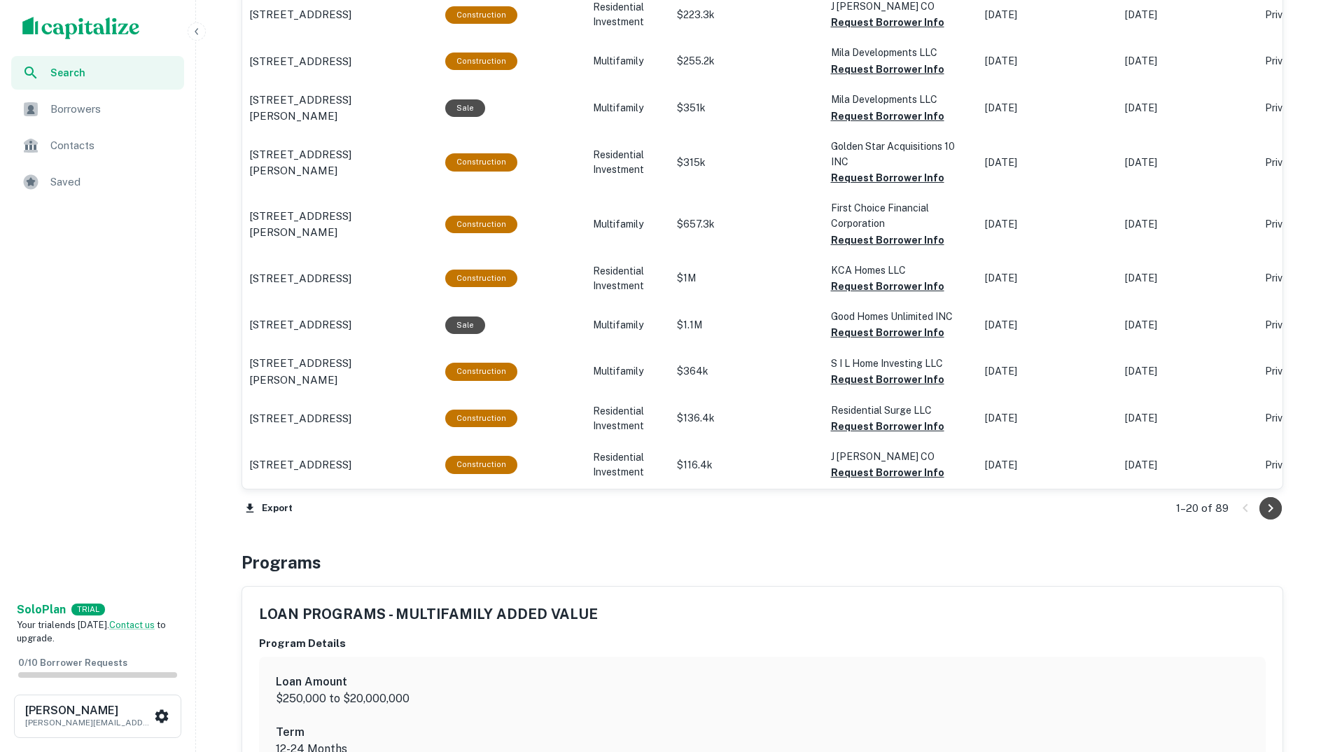
click at [1270, 510] on icon "Go to next page" at bounding box center [1270, 508] width 5 height 8
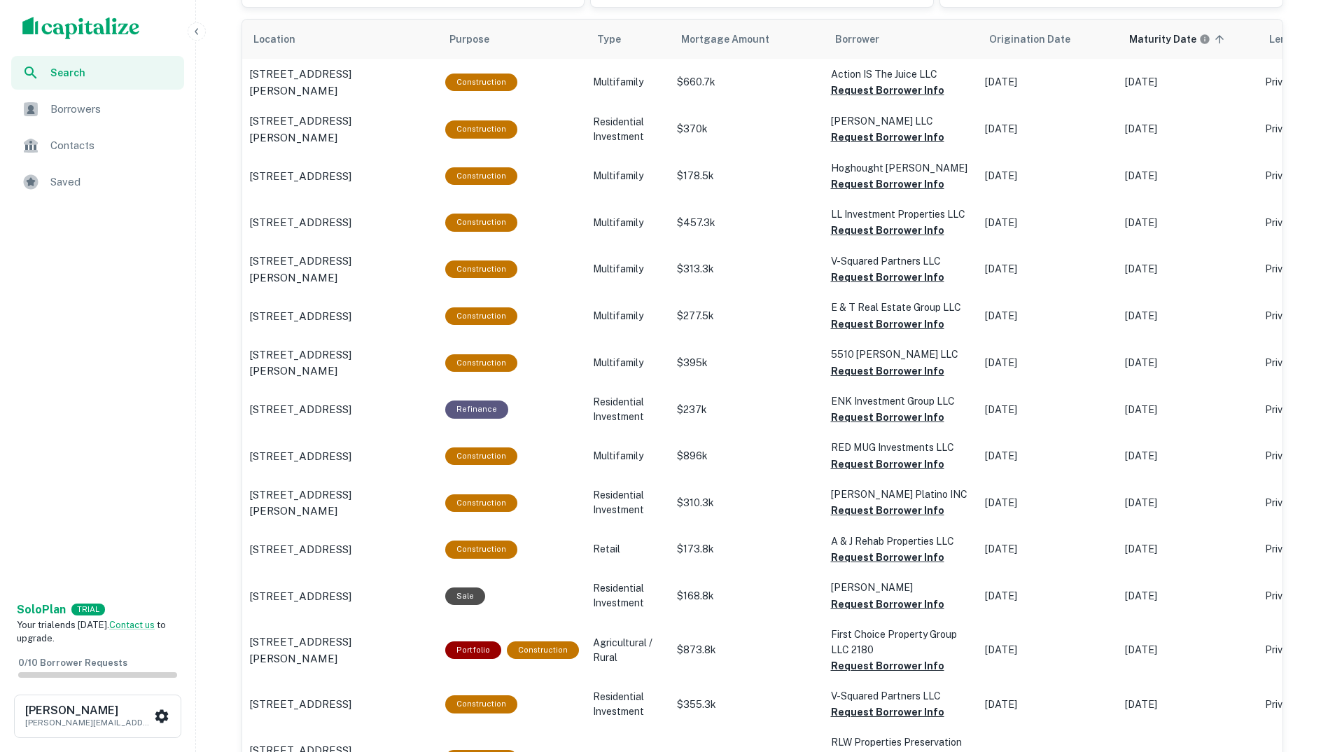
scroll to position [765, 0]
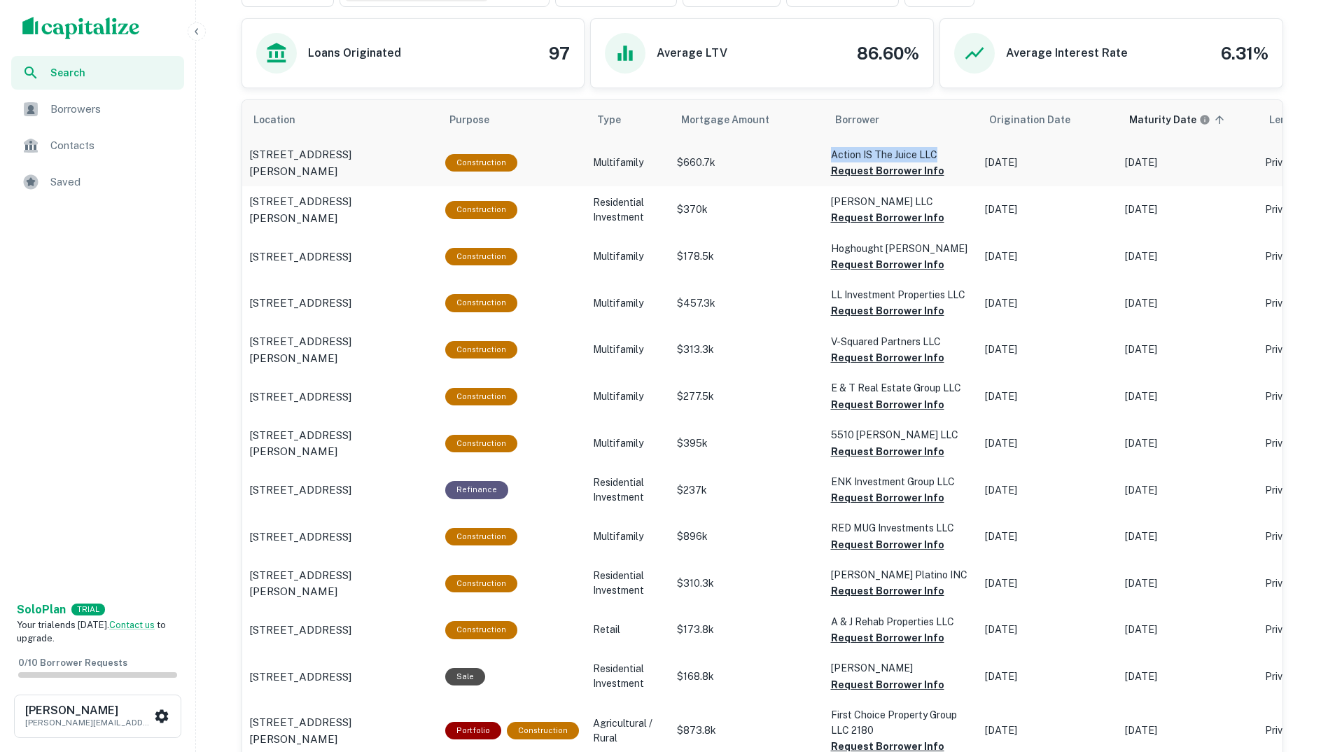
drag, startPoint x: 821, startPoint y: 158, endPoint x: 928, endPoint y: 153, distance: 107.2
click at [928, 153] on td "Action IS The Juice LLC Request Borrower Info" at bounding box center [901, 162] width 154 height 47
copy p "Action IS The Juice LLC"
click at [132, 363] on div "Search Borrowers Contacts Saved" at bounding box center [97, 324] width 195 height 537
drag, startPoint x: 245, startPoint y: 149, endPoint x: 337, endPoint y: 172, distance: 95.2
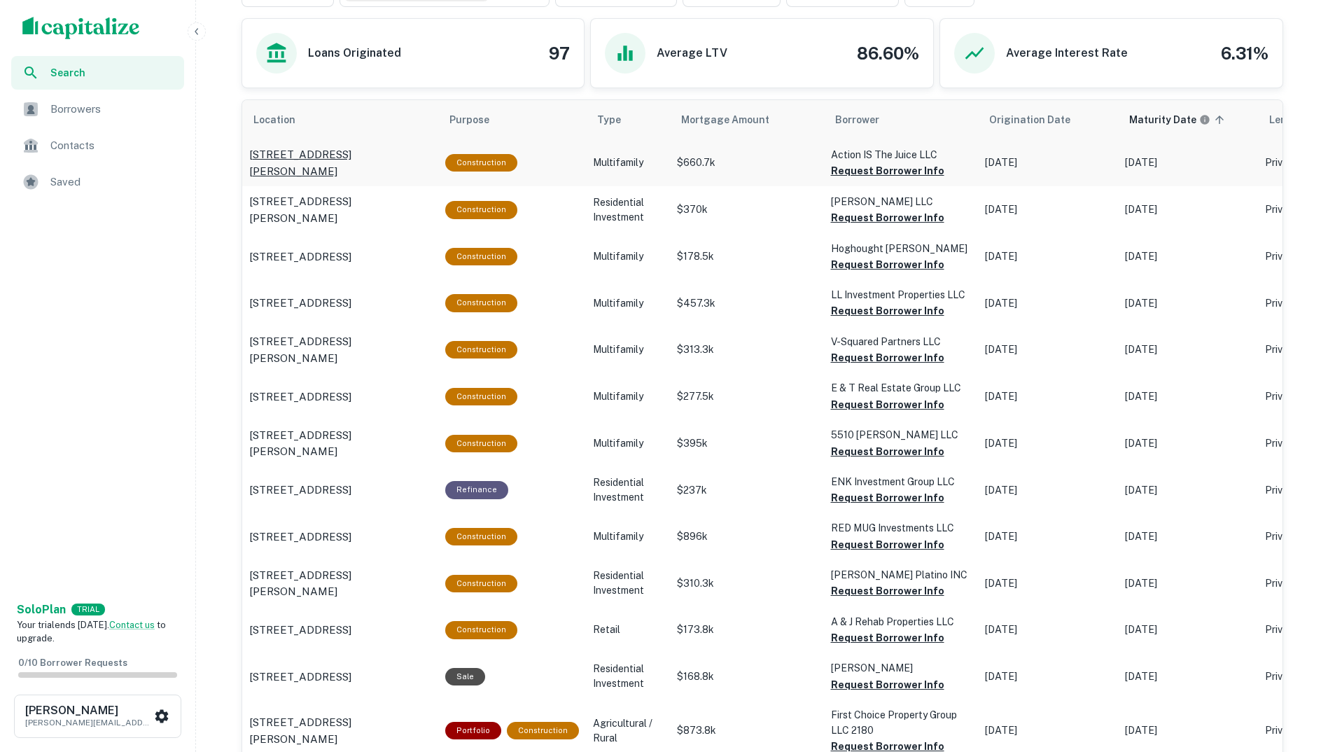
click at [337, 172] on td "3942 W Cornelia Ave Chicago, IL60618" at bounding box center [340, 162] width 196 height 47
drag, startPoint x: 337, startPoint y: 172, endPoint x: 294, endPoint y: 157, distance: 46.0
click at [104, 334] on div "Search Borrowers Contacts Saved" at bounding box center [97, 324] width 195 height 537
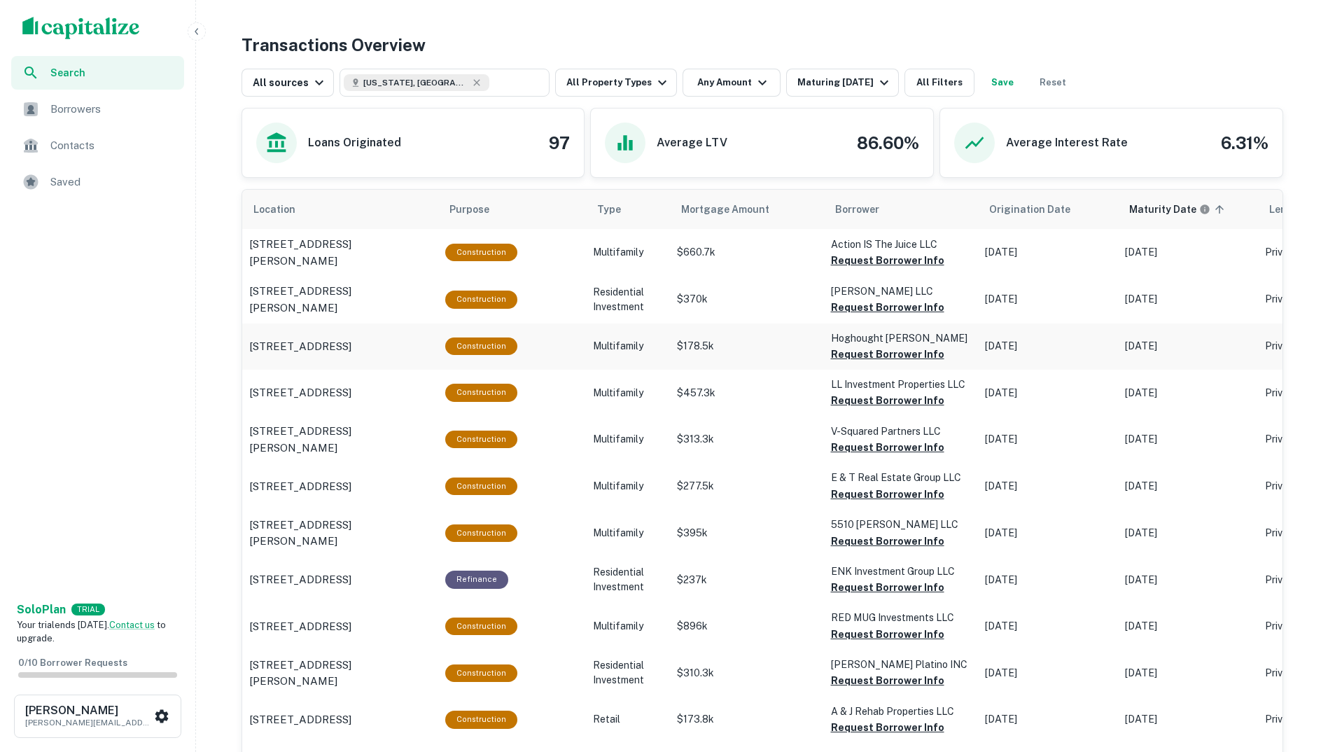
scroll to position [695, 0]
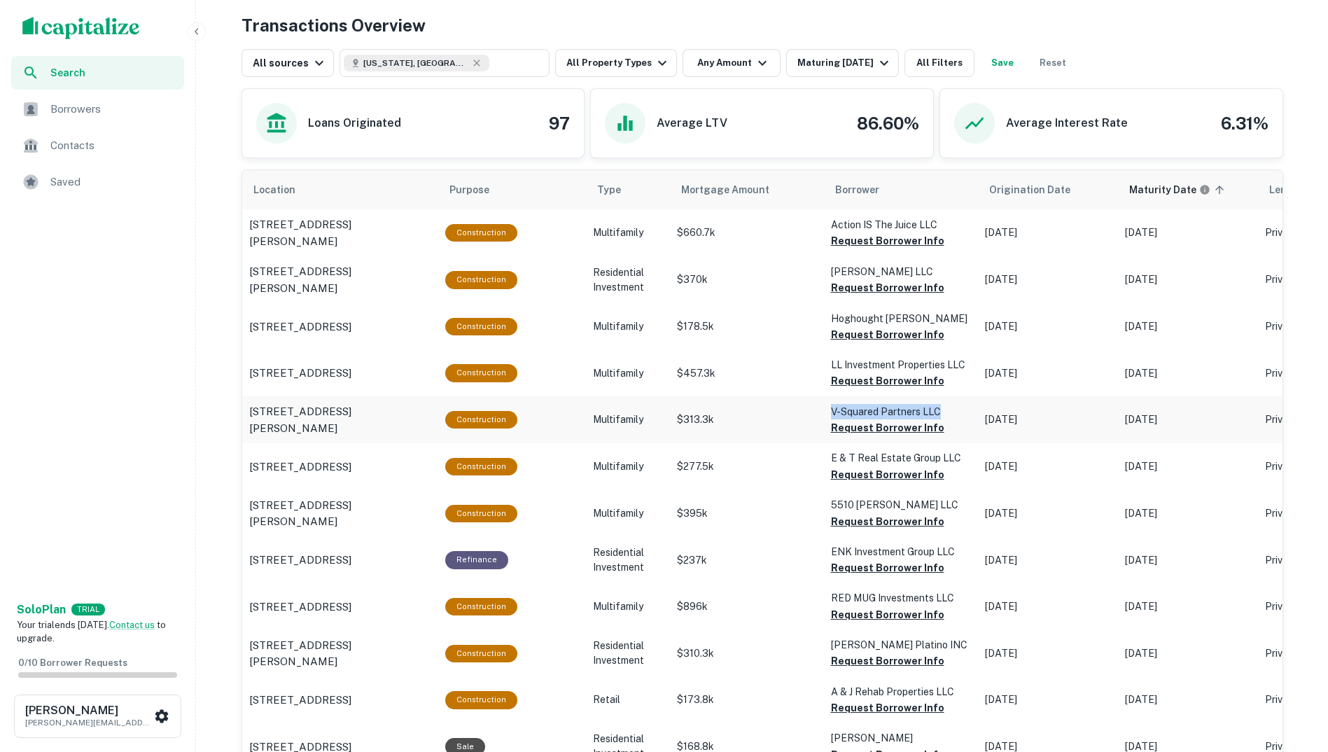
drag, startPoint x: 820, startPoint y: 411, endPoint x: 947, endPoint y: 417, distance: 127.5
click at [947, 256] on td "V-squared Partners LLC Request Borrower Info" at bounding box center [901, 232] width 154 height 47
drag, startPoint x: 947, startPoint y: 417, endPoint x: 921, endPoint y: 412, distance: 26.5
copy p "V-squared Partners LLC"
click at [120, 348] on div "Search Borrowers Contacts Saved" at bounding box center [97, 324] width 195 height 537
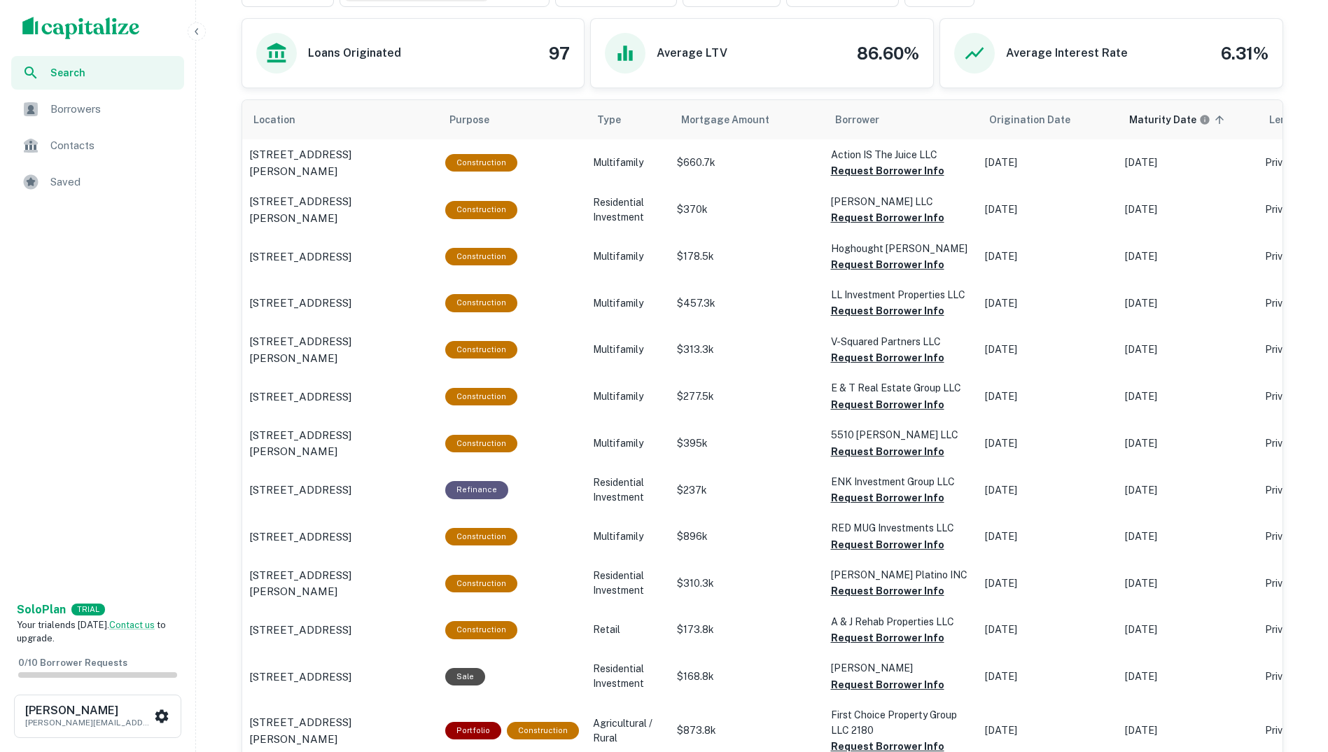
scroll to position [835, 0]
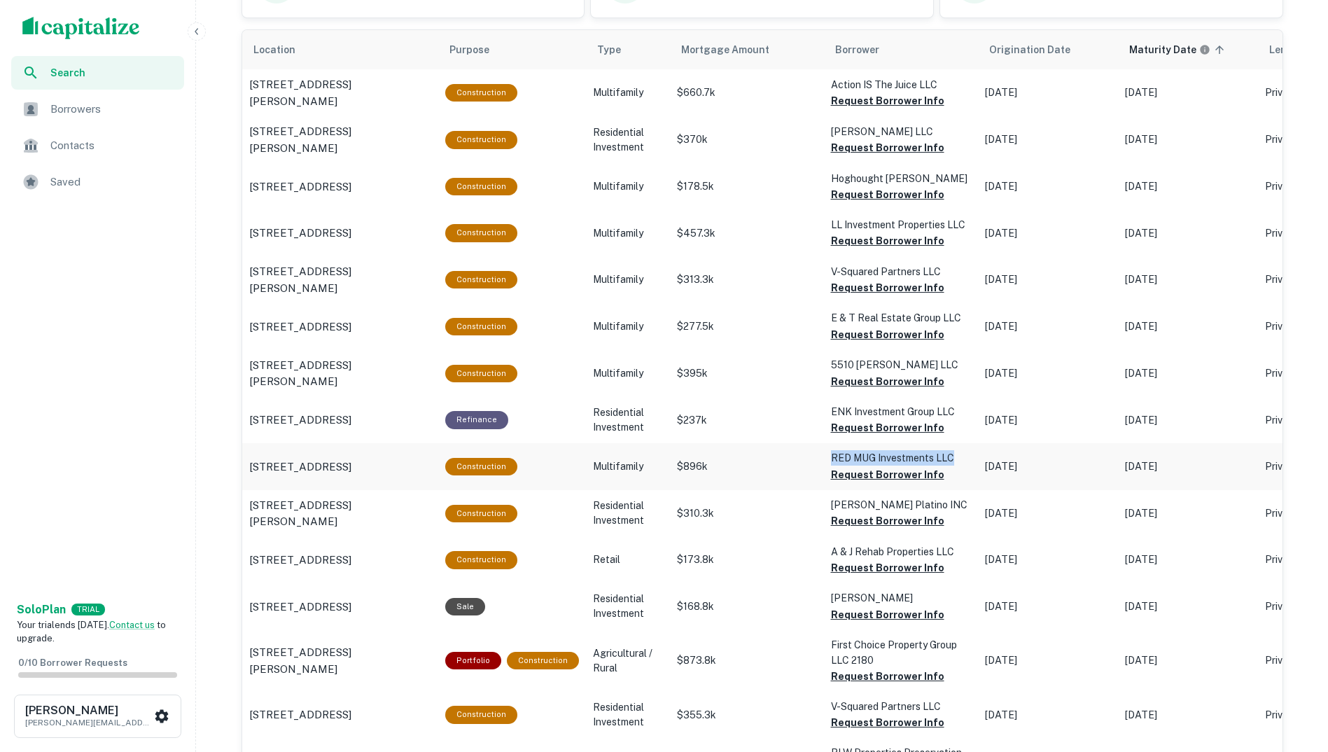
drag, startPoint x: 825, startPoint y: 456, endPoint x: 951, endPoint y: 465, distance: 126.3
click at [953, 116] on td "RED MUG Investments LLC Request Borrower Info" at bounding box center [901, 92] width 154 height 47
drag, startPoint x: 951, startPoint y: 465, endPoint x: 929, endPoint y: 461, distance: 22.9
copy p "RED MUG Investments LLC"
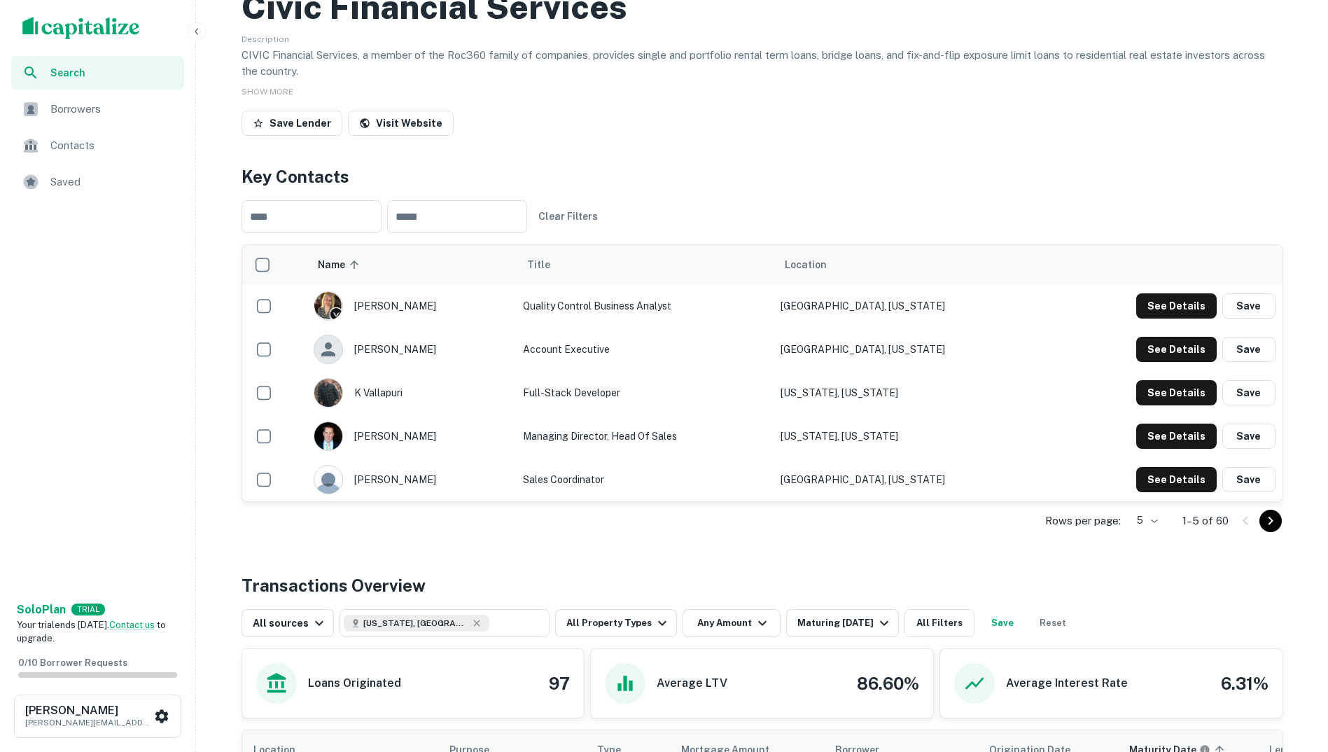
scroll to position [0, 0]
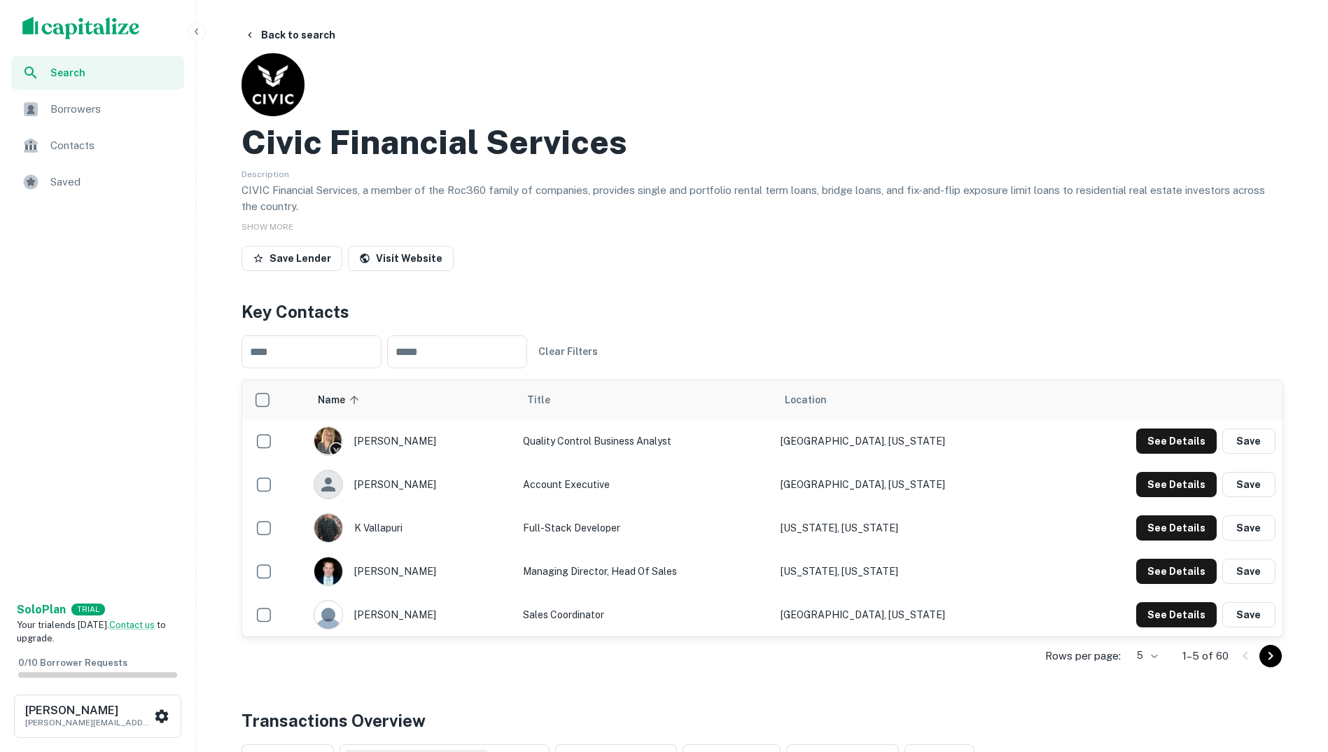
click at [951, 177] on div "Description CIVIC Financial Services, a member of the Roc360 family of companie…" at bounding box center [761, 190] width 1041 height 50
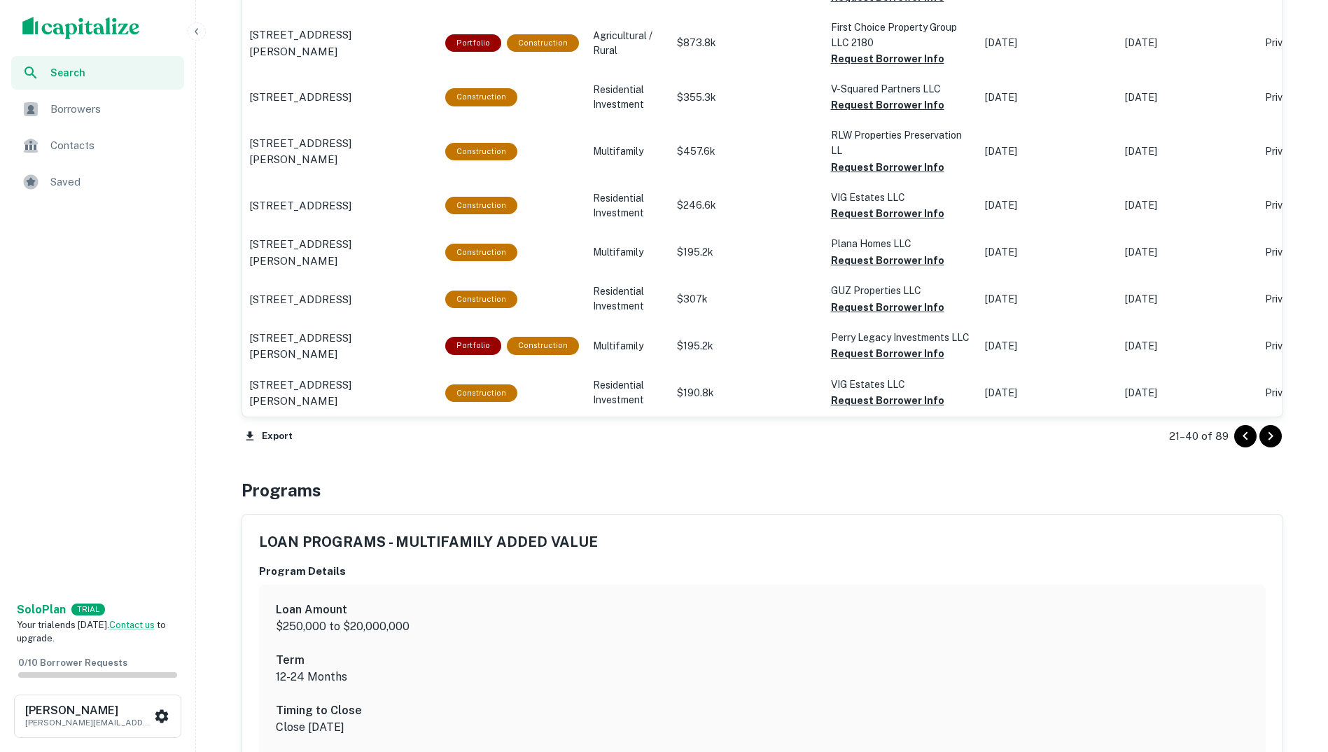
scroll to position [1450, 0]
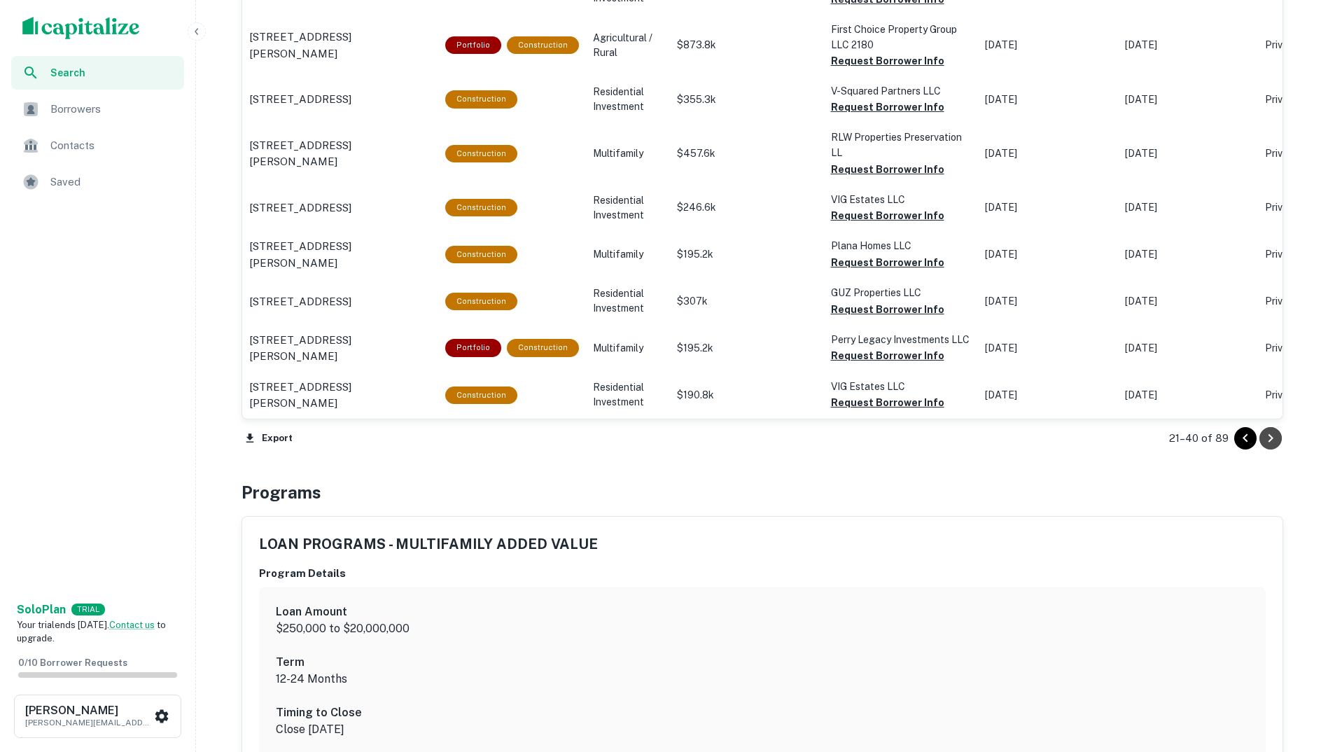
click at [1265, 438] on icon "Go to next page" at bounding box center [1270, 438] width 17 height 17
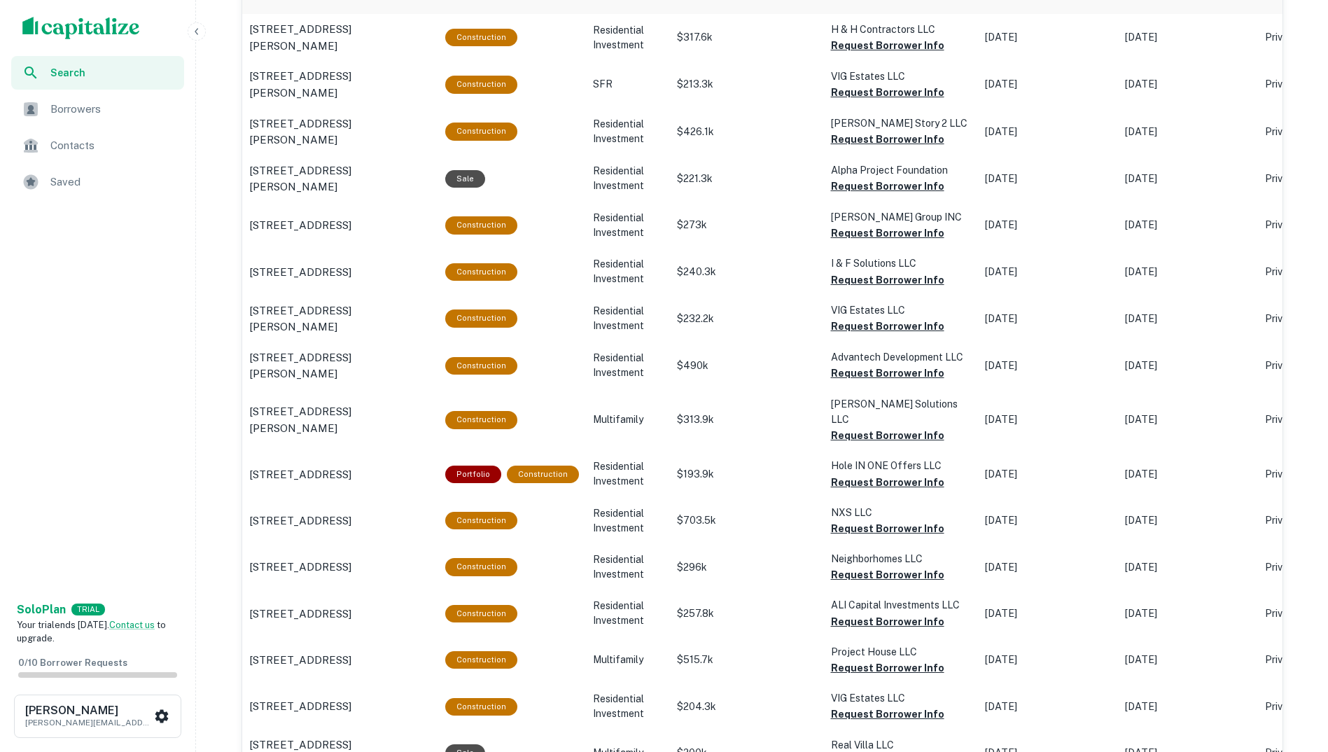
scroll to position [680, 0]
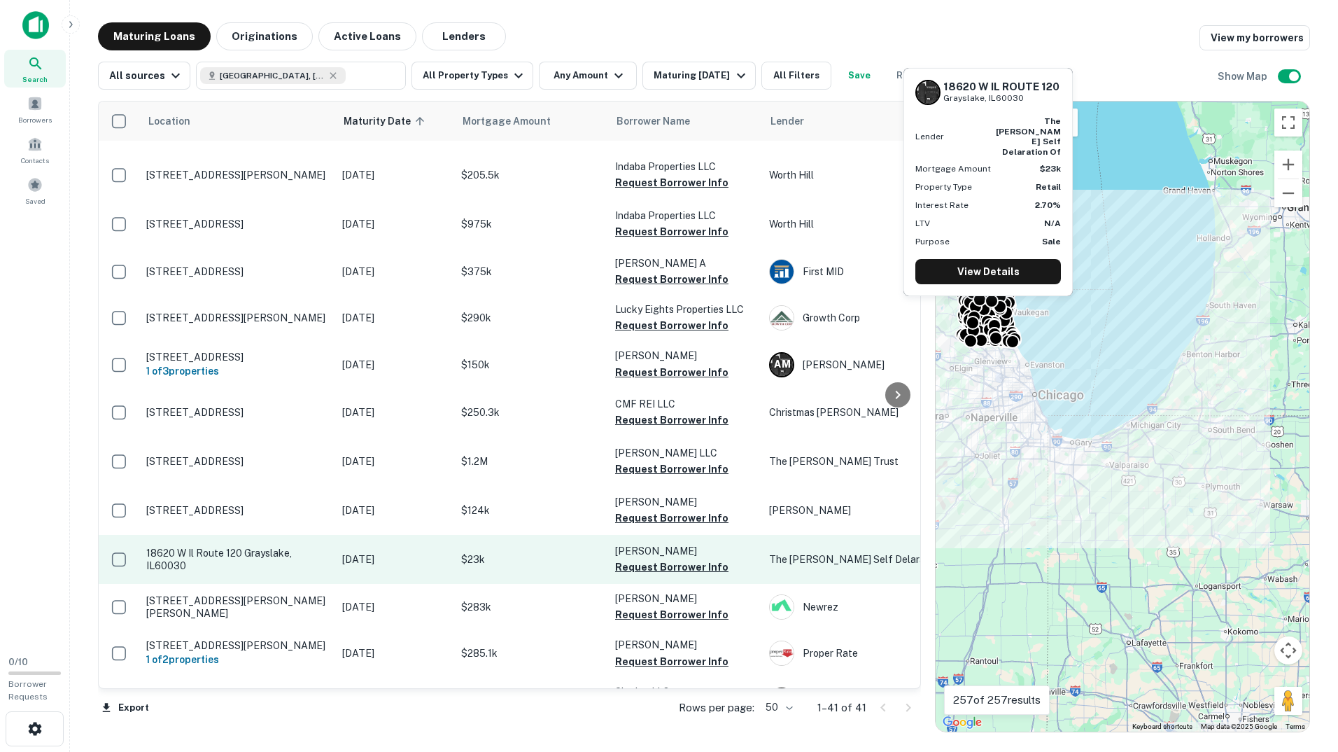
scroll to position [996, 0]
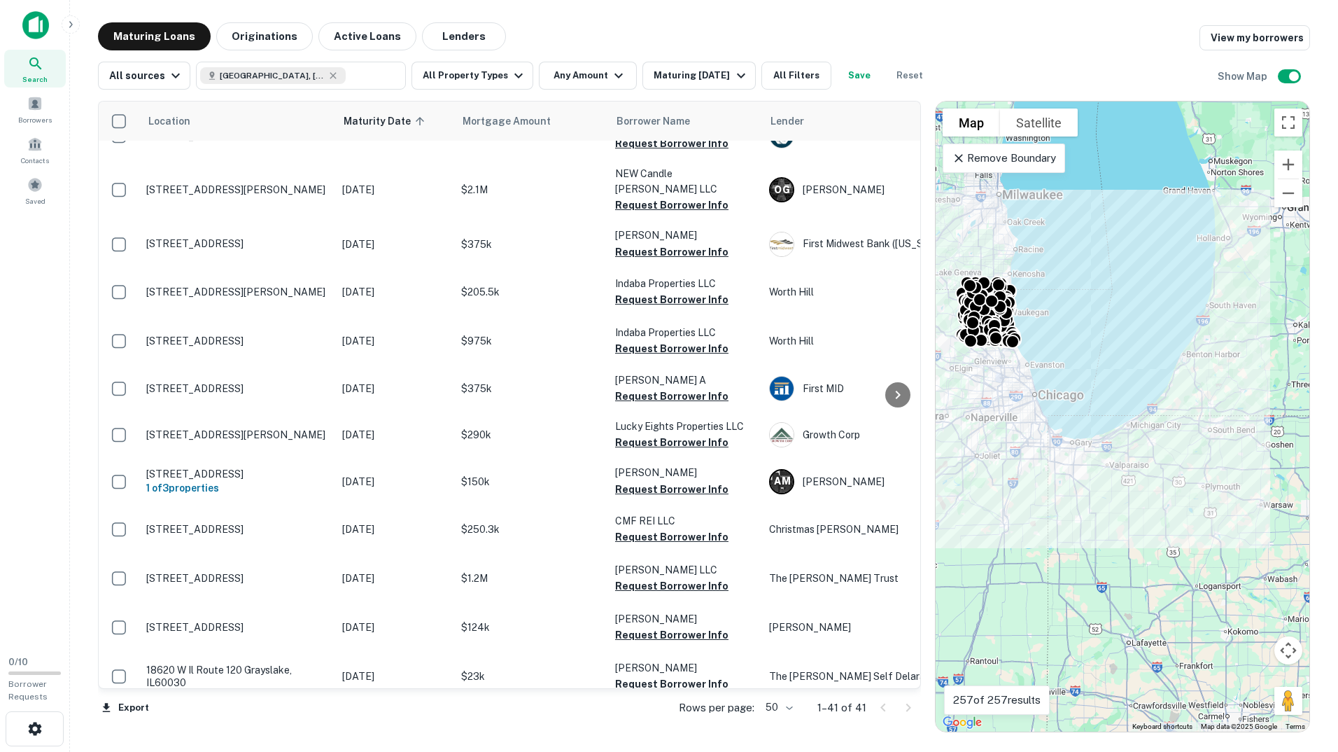
click at [1133, 41] on div "Maturing Loans Originations Active Loans Lenders View my borrowers" at bounding box center [704, 36] width 1212 height 28
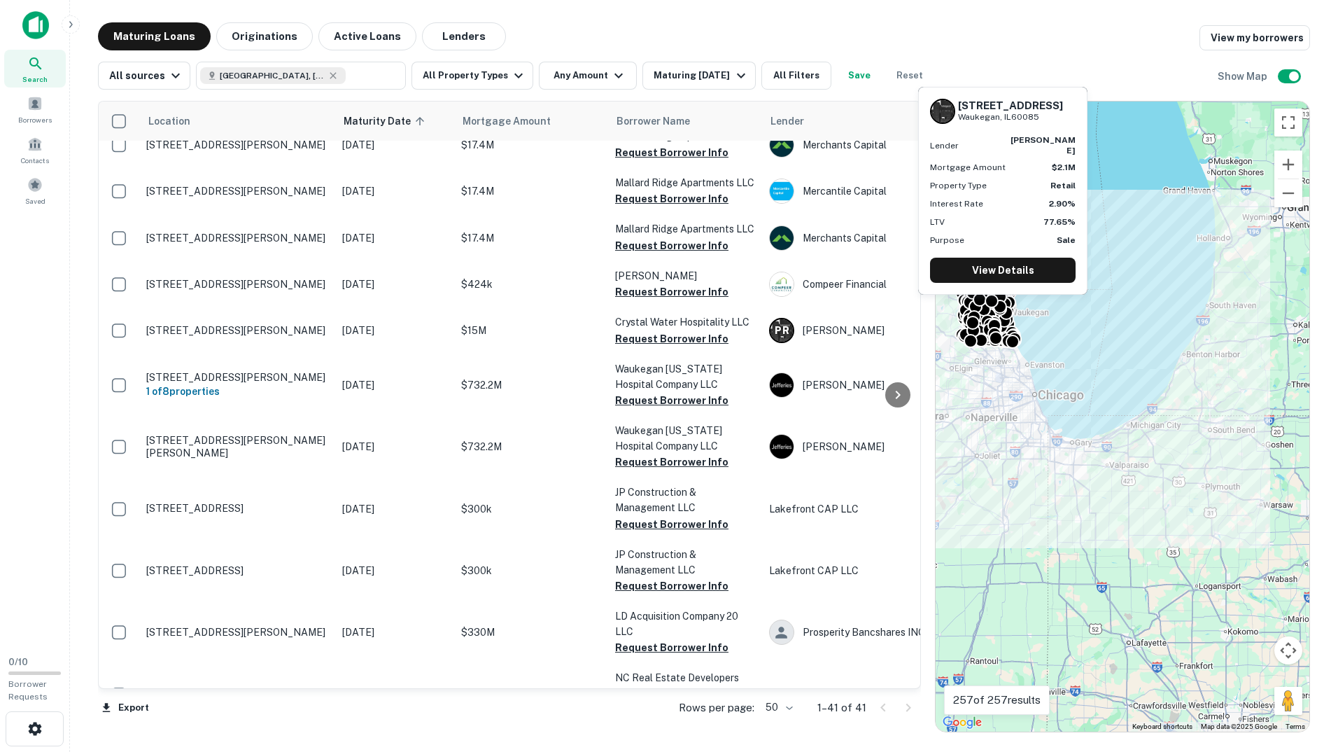
scroll to position [0, 0]
